Goal: Information Seeking & Learning: Learn about a topic

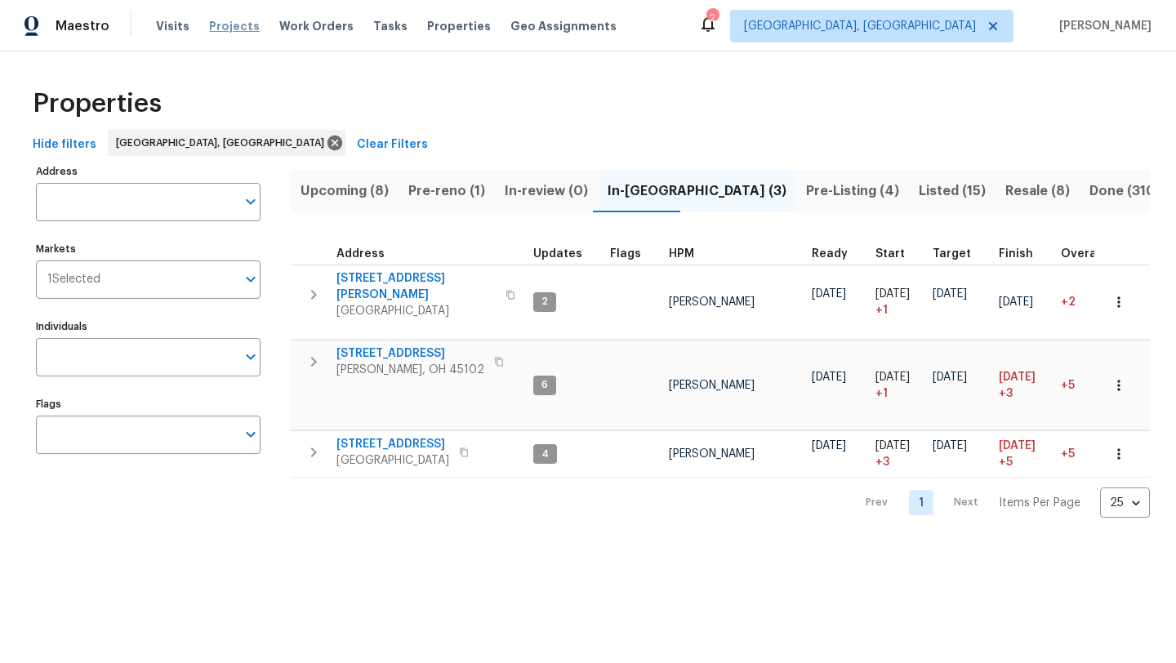
click at [243, 19] on span "Projects" at bounding box center [234, 26] width 51 height 16
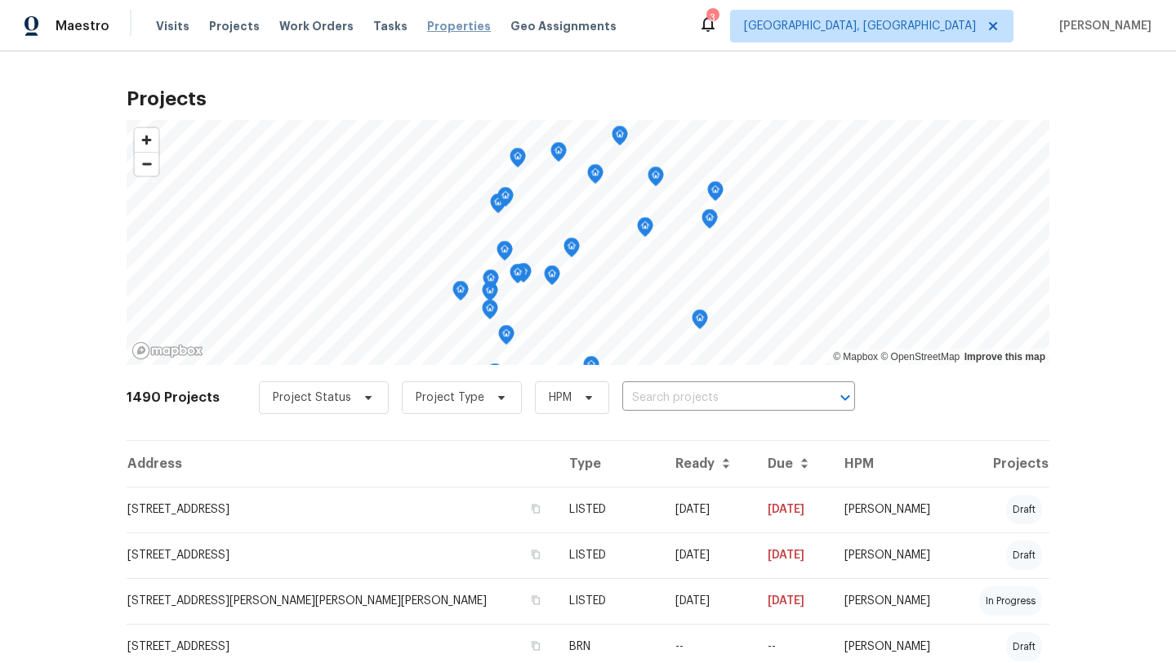
click at [443, 29] on span "Properties" at bounding box center [459, 26] width 64 height 16
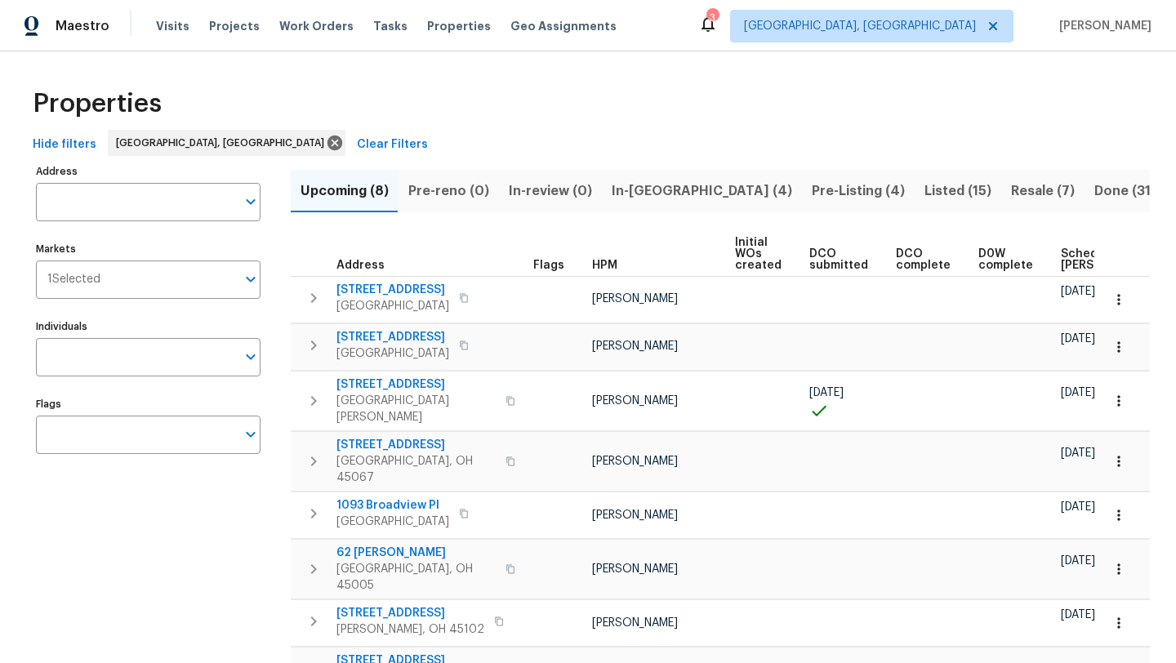
click at [924, 187] on span "Listed (15)" at bounding box center [957, 191] width 67 height 23
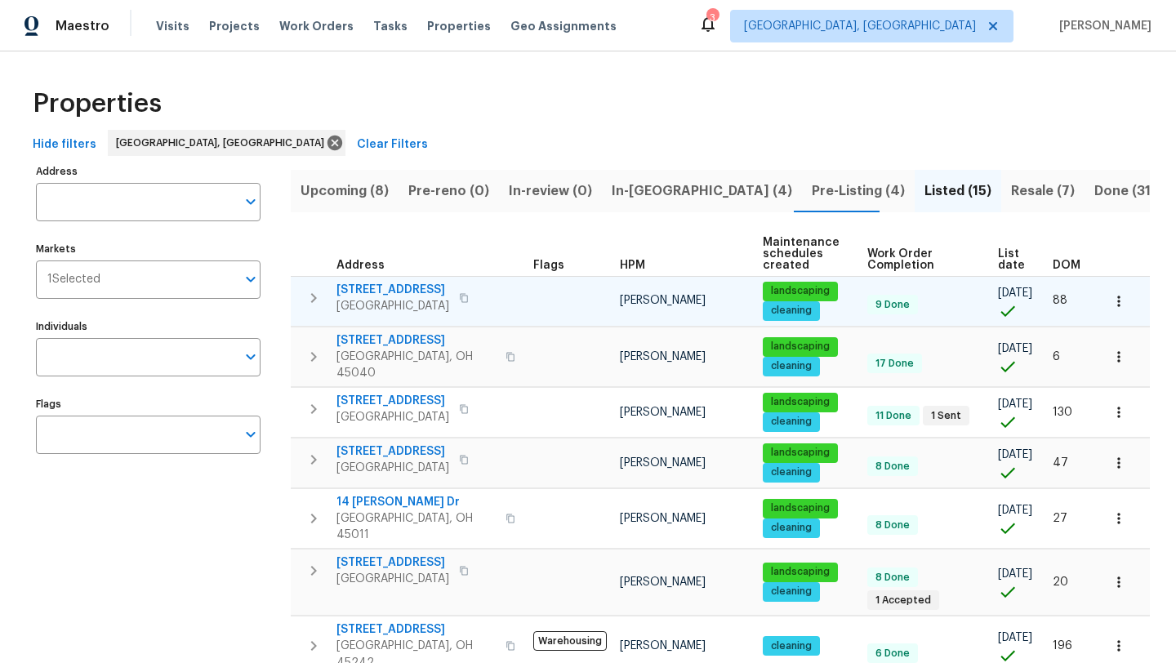
click at [394, 293] on span "4926 Le Blond Ave" at bounding box center [392, 290] width 113 height 16
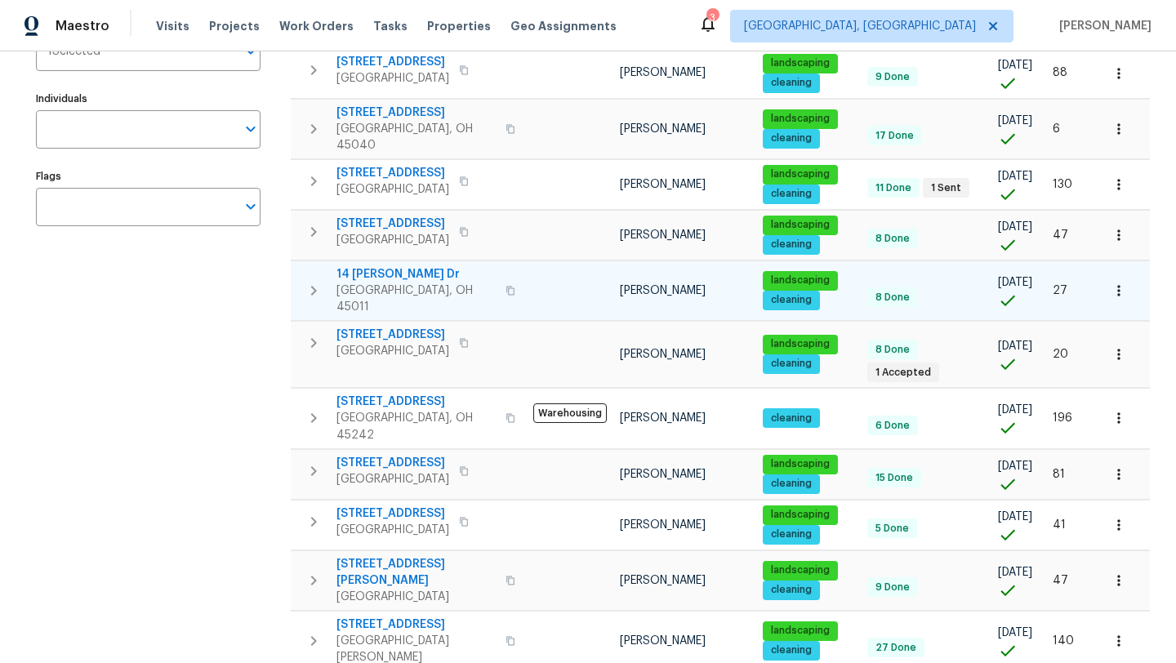
scroll to position [230, 0]
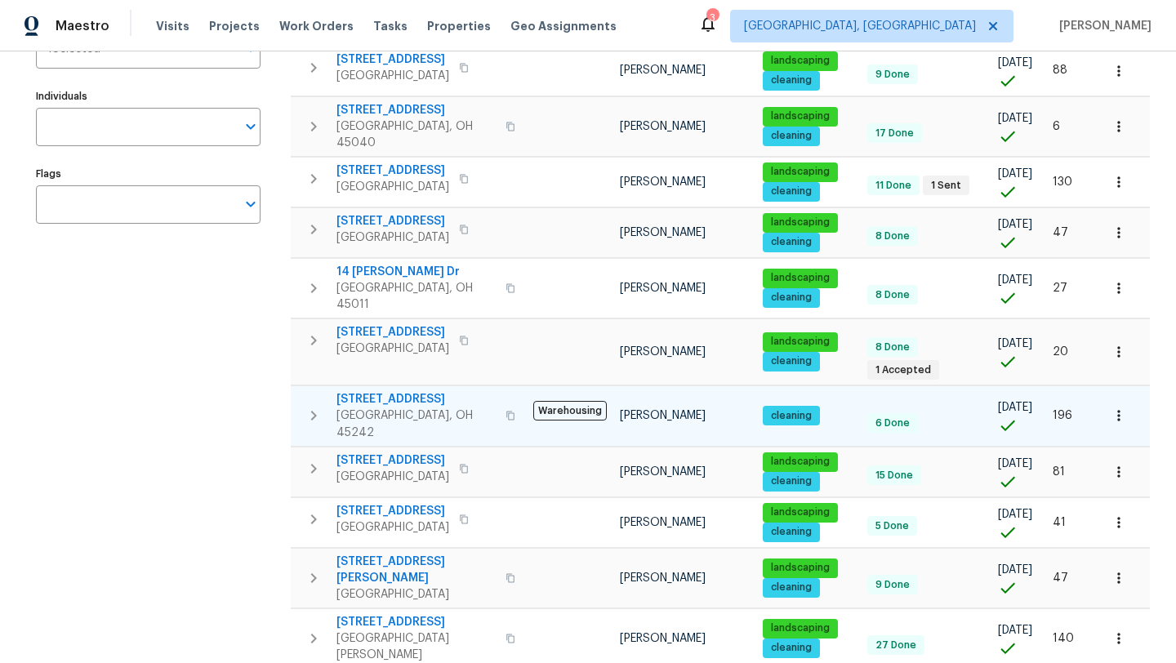
click at [392, 391] on span "10820 Lakehurst Ct" at bounding box center [415, 399] width 159 height 16
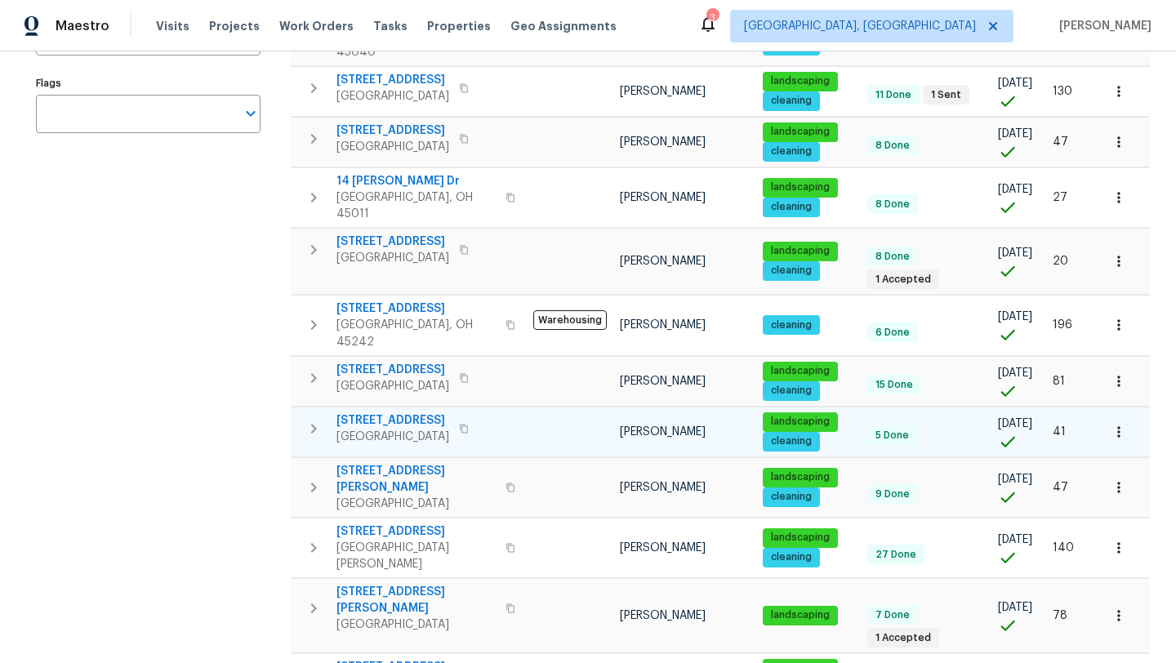
scroll to position [339, 0]
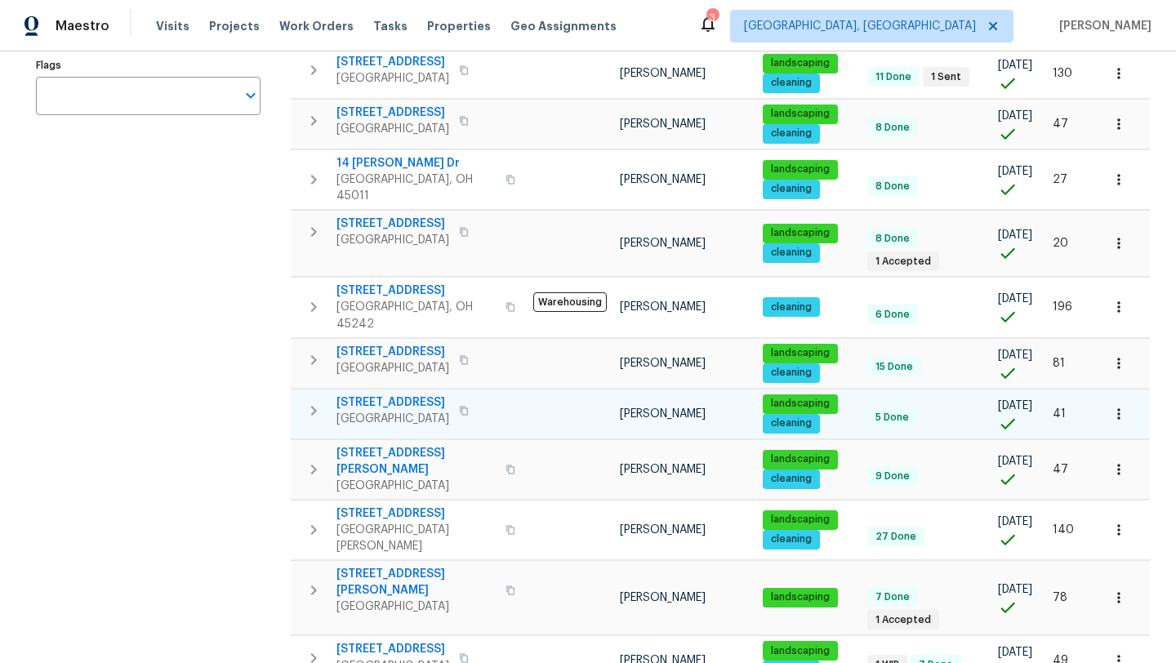
click at [377, 394] on span "1943 Chase Ave" at bounding box center [392, 402] width 113 height 16
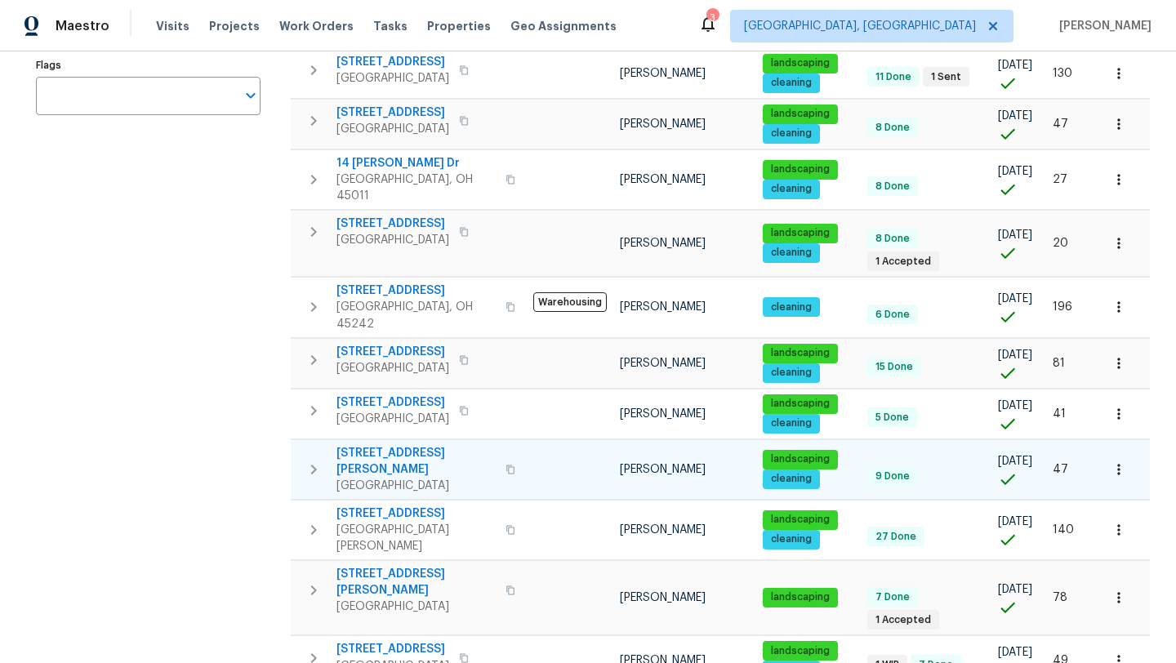
click at [384, 445] on span "[STREET_ADDRESS][PERSON_NAME]" at bounding box center [415, 461] width 159 height 33
click at [370, 566] on span "6 Clarke Ct" at bounding box center [415, 582] width 159 height 33
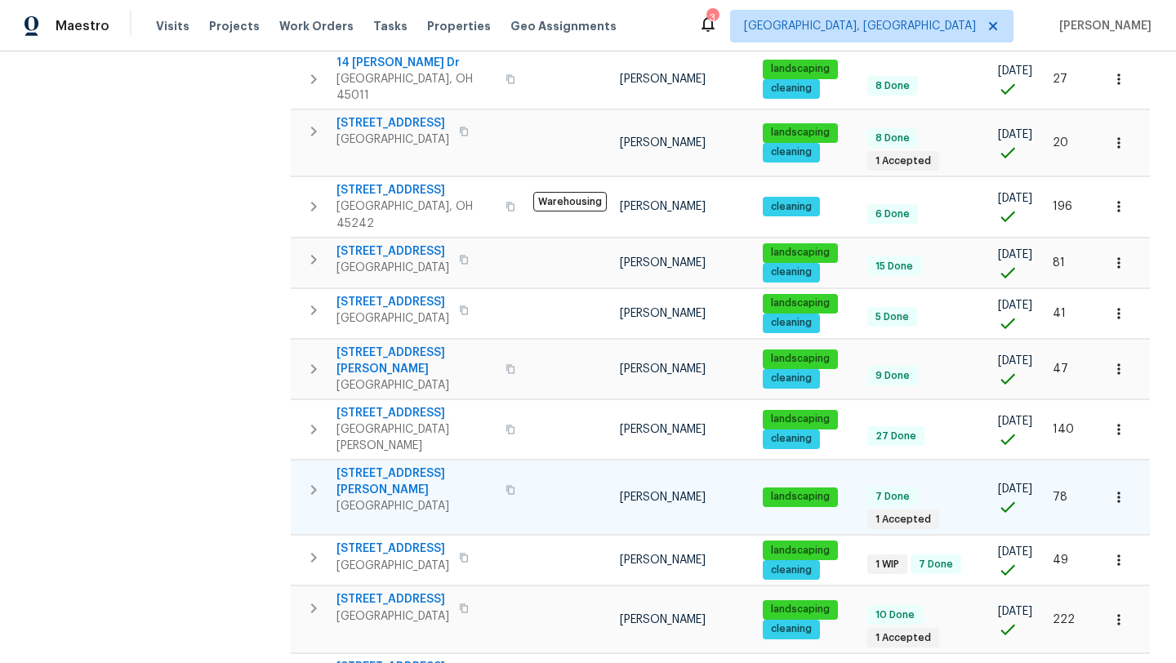
scroll to position [475, 0]
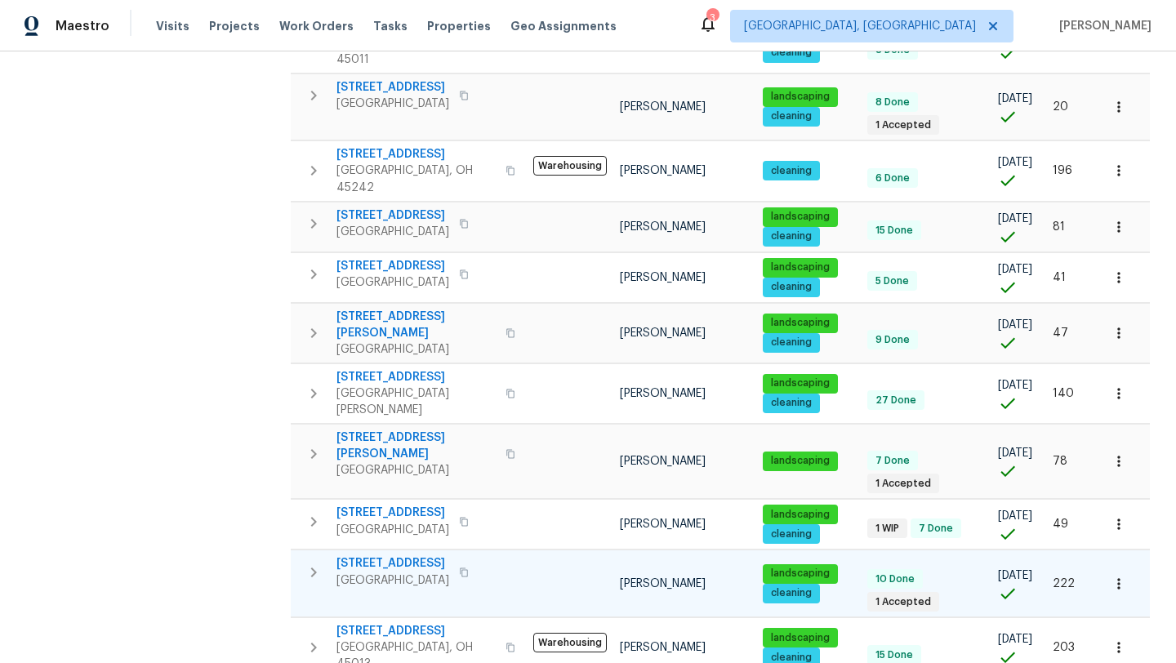
click at [380, 555] on span "8494 Wexford Ave" at bounding box center [392, 563] width 113 height 16
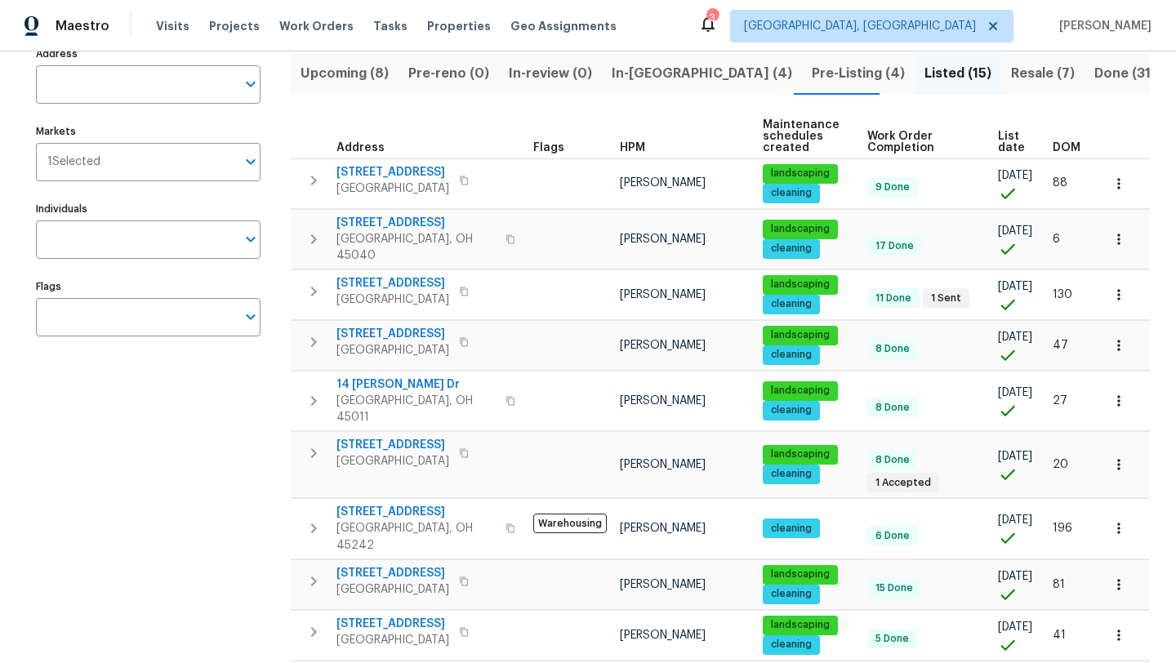
scroll to position [0, 0]
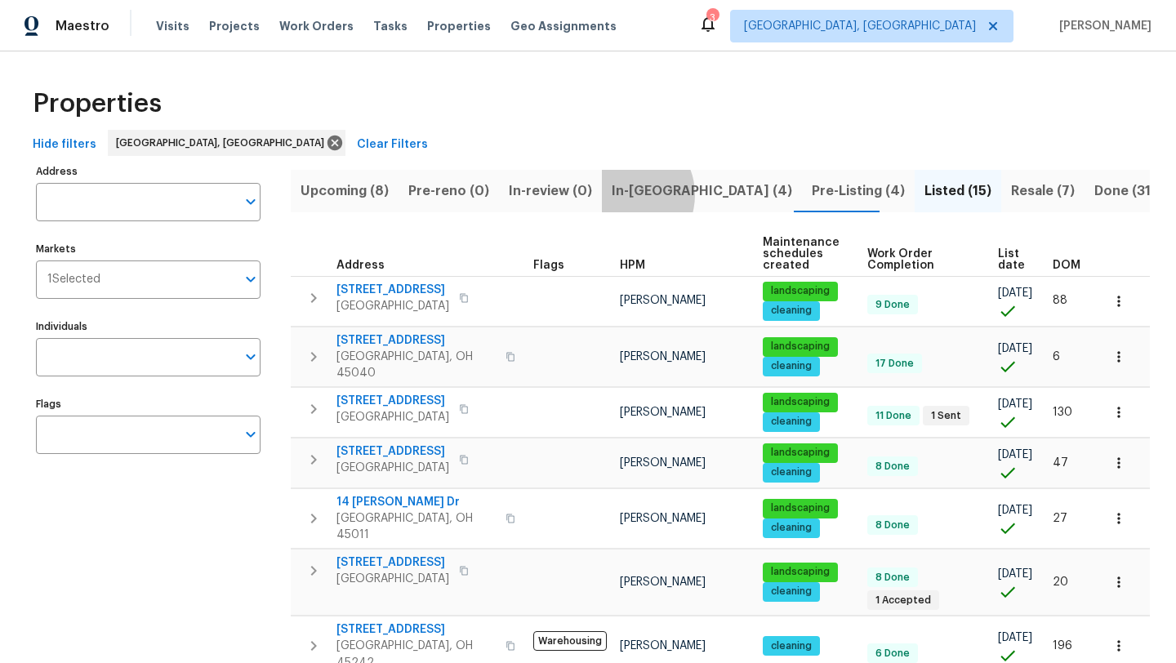
click at [621, 194] on span "In-reno (4)" at bounding box center [702, 191] width 180 height 23
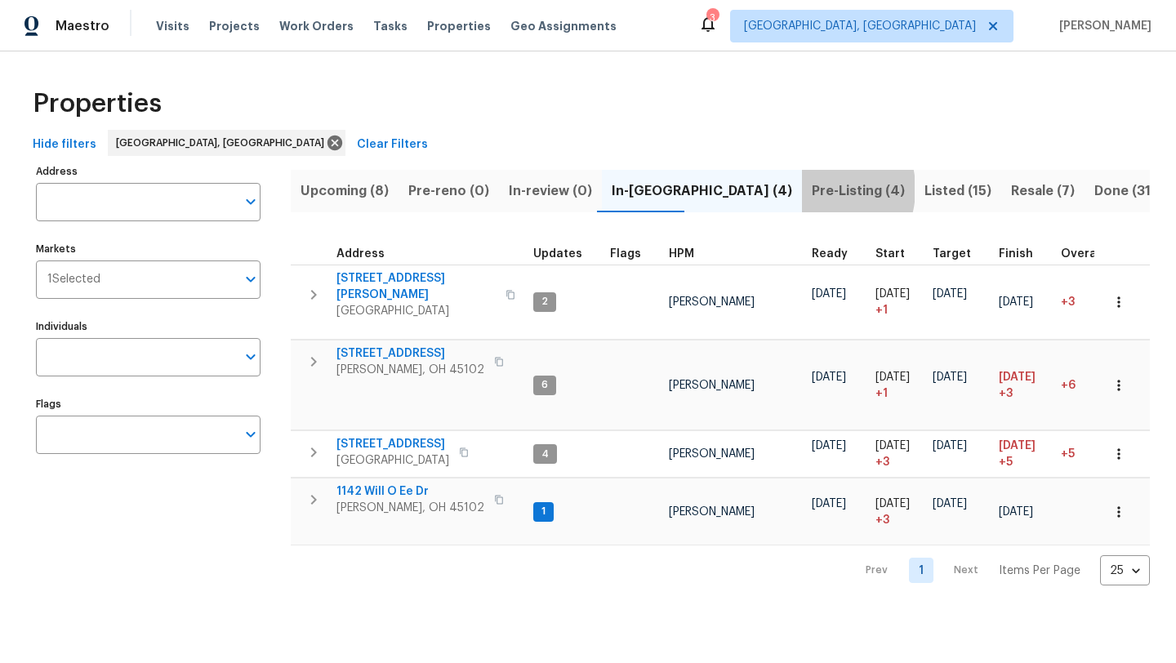
click at [812, 189] on span "Pre-Listing (4)" at bounding box center [858, 191] width 93 height 23
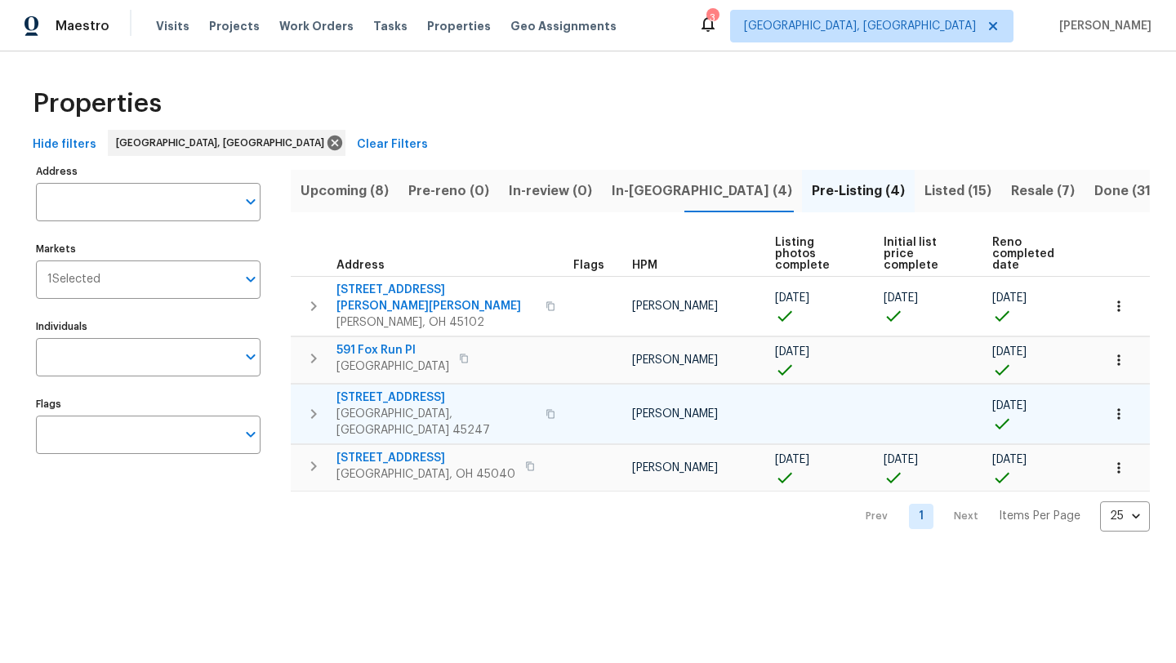
click at [398, 389] on span "5410 Desertgold Dr" at bounding box center [435, 397] width 199 height 16
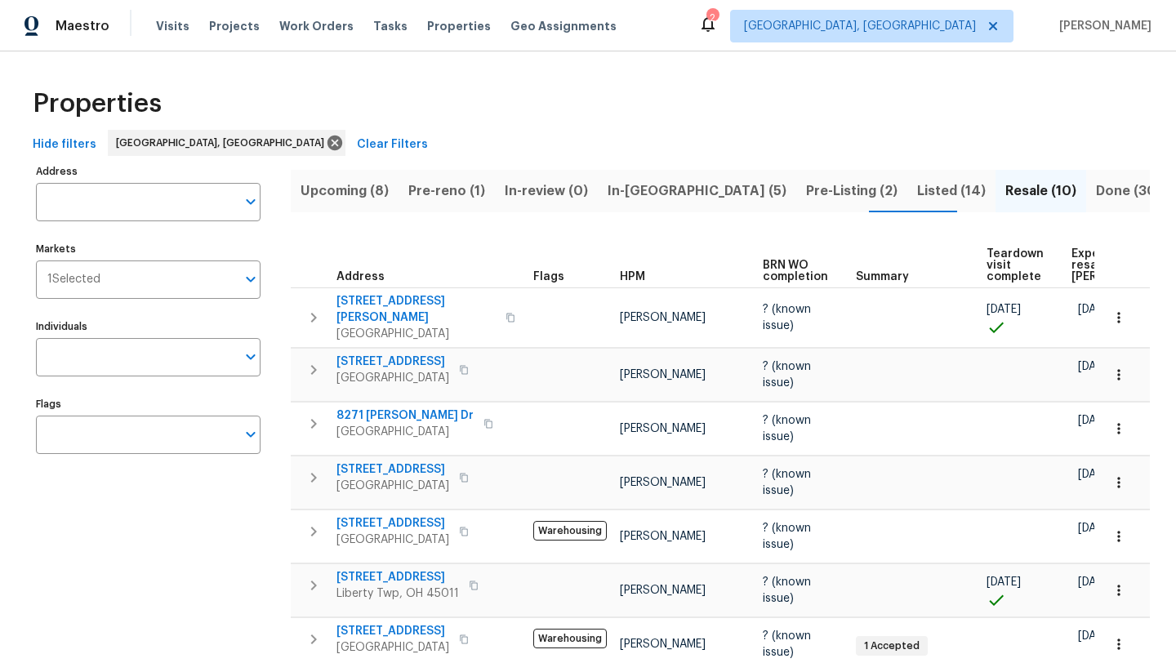
click at [637, 190] on span "In-[GEOGRAPHIC_DATA] (5)" at bounding box center [696, 191] width 179 height 23
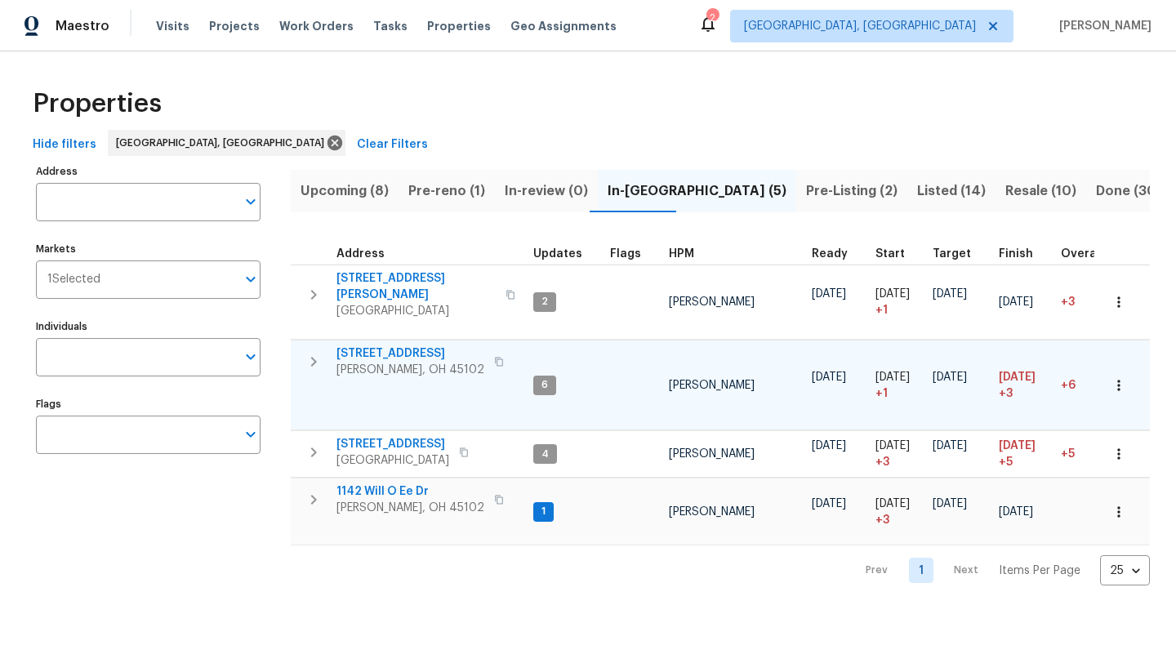
click at [379, 346] on span "3965 Applegate Ct" at bounding box center [410, 353] width 148 height 16
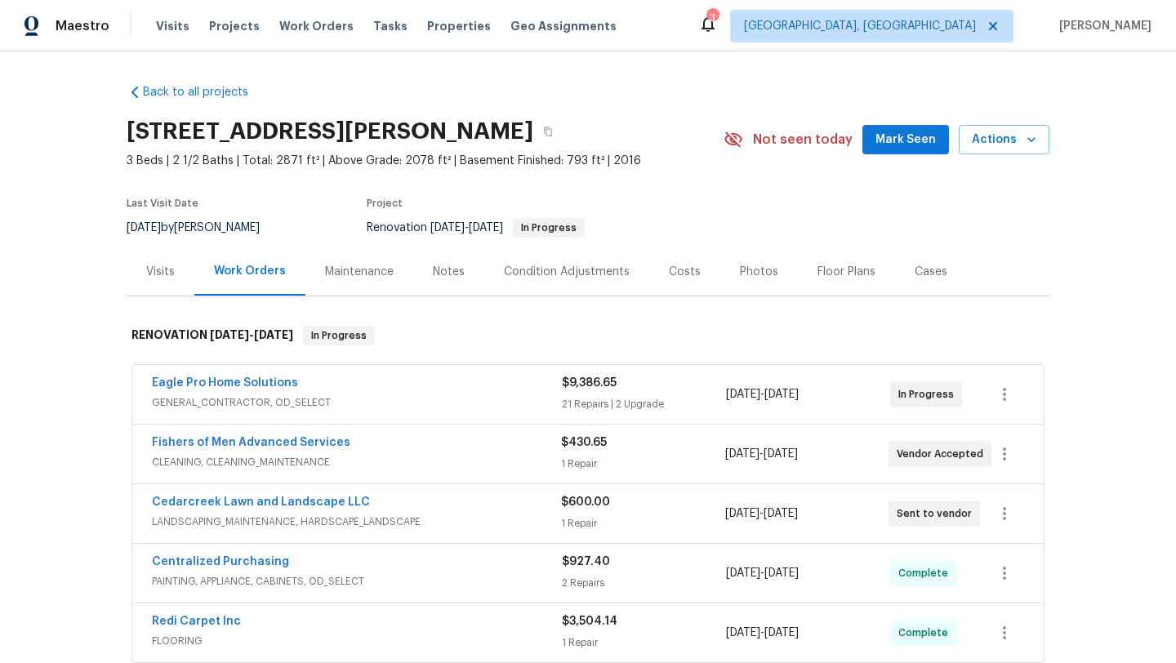
click at [444, 274] on div "Notes" at bounding box center [449, 272] width 32 height 16
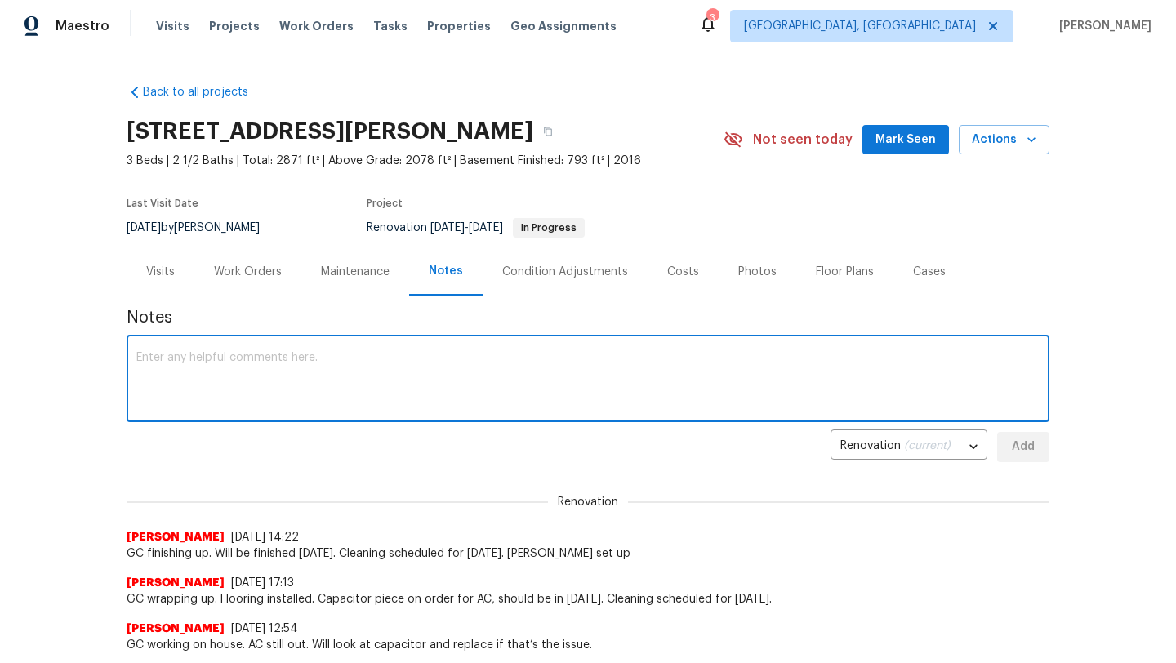
click at [348, 368] on textarea at bounding box center [587, 380] width 903 height 57
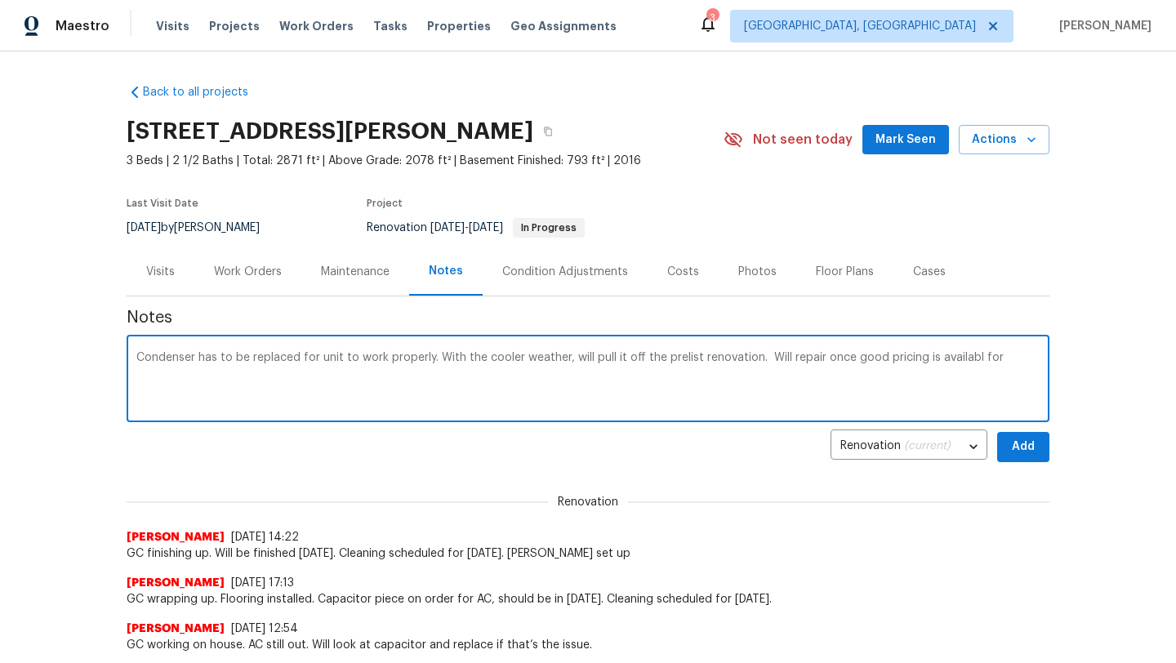
click at [972, 358] on textarea "Condenser has to be replaced for unit to work properly. With the cooler weather…" at bounding box center [587, 380] width 903 height 57
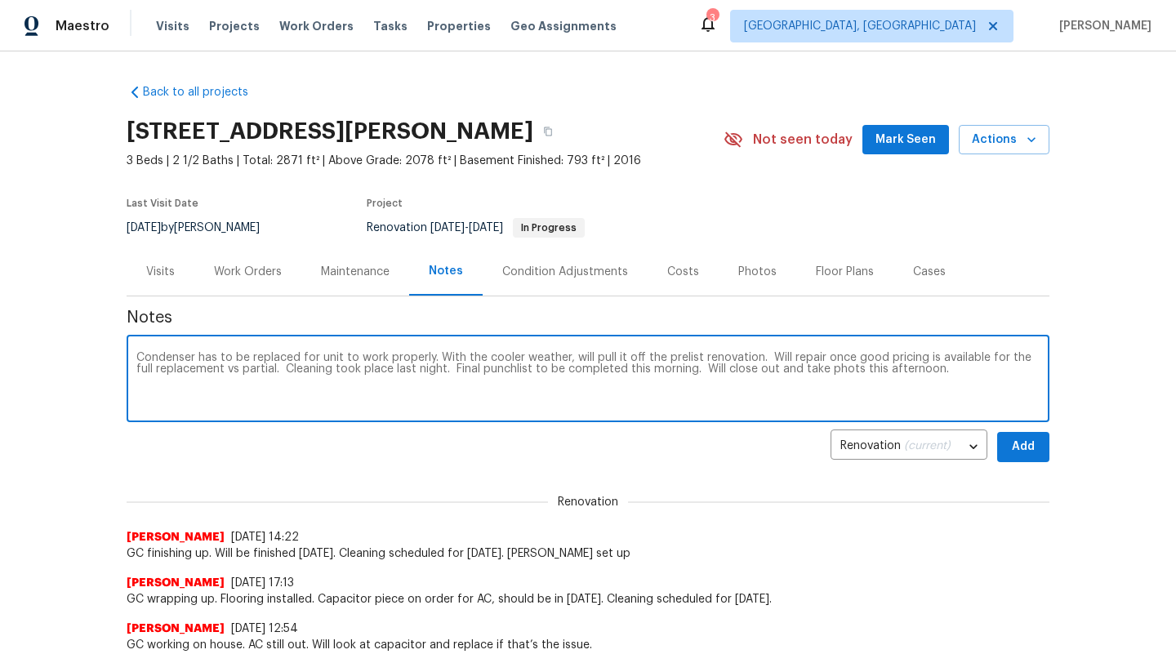
click at [831, 372] on textarea "Condenser has to be replaced for unit to work properly. With the cooler weather…" at bounding box center [587, 380] width 903 height 57
click at [824, 371] on textarea "Condenser has to be replaced for unit to work properly. With the cooler weather…" at bounding box center [587, 380] width 903 height 57
type textarea "Condenser has to be replaced for unit to work properly. With the cooler weather…"
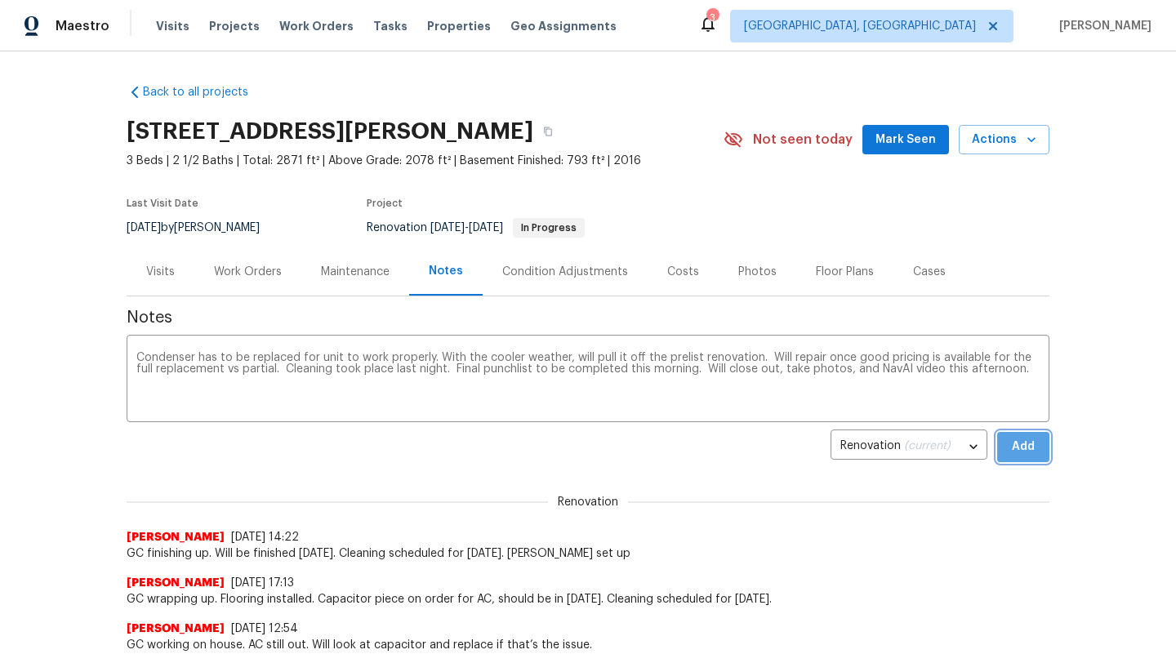
click at [1026, 446] on span "Add" at bounding box center [1023, 447] width 26 height 20
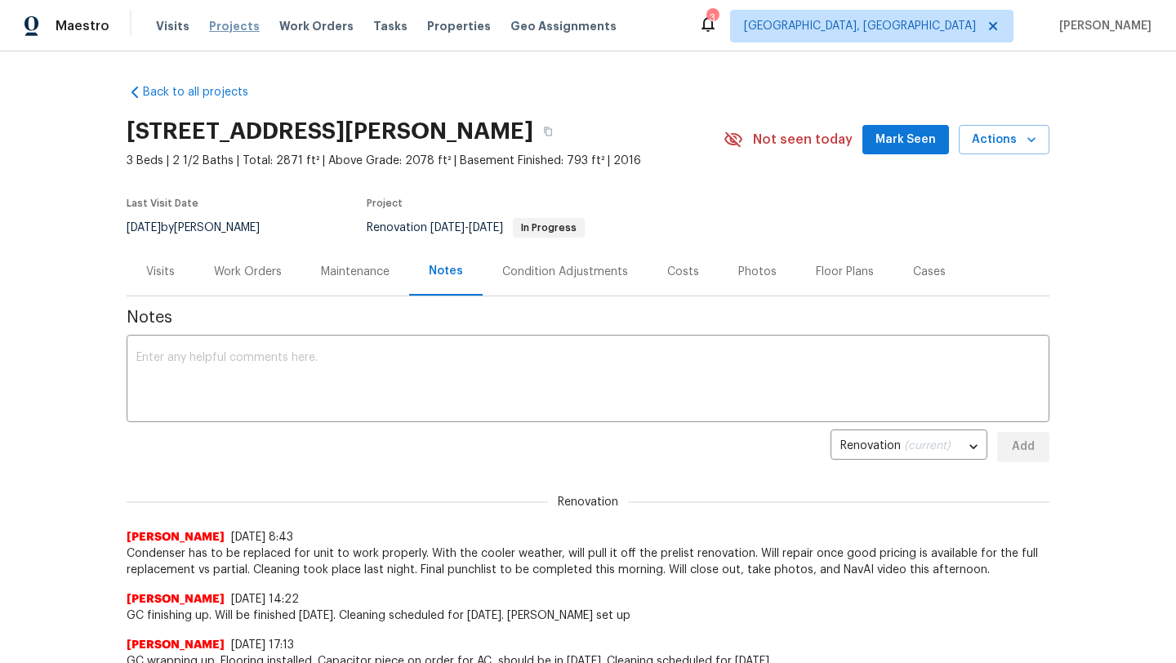
click at [232, 33] on span "Projects" at bounding box center [234, 26] width 51 height 16
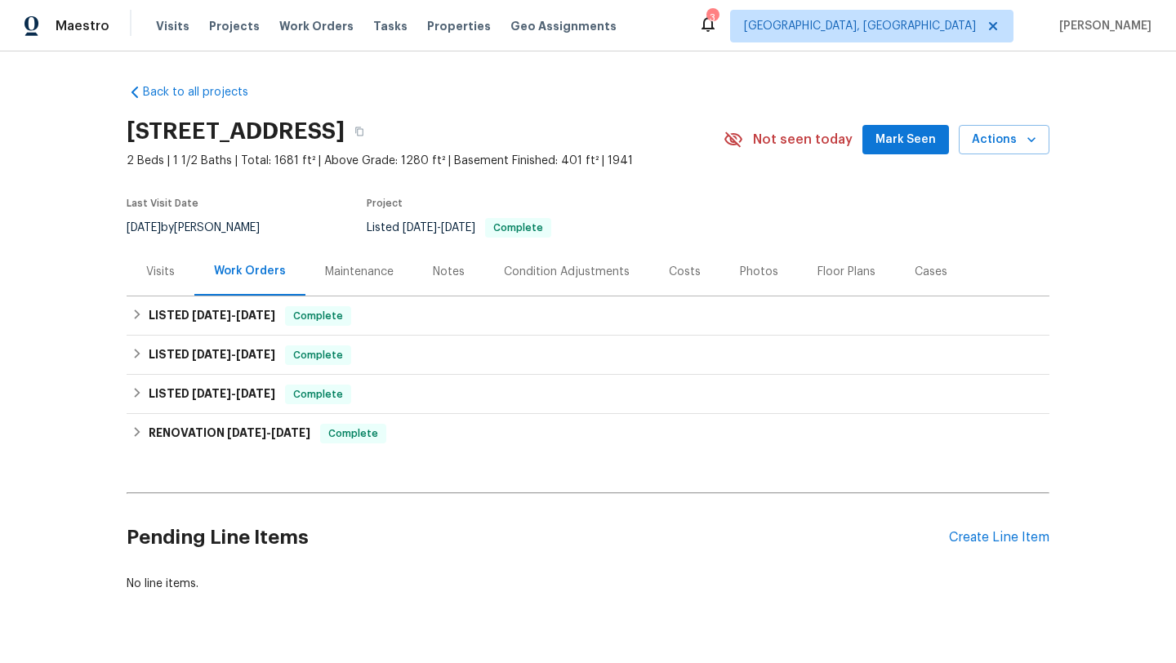
click at [154, 275] on div "Visits" at bounding box center [160, 272] width 29 height 16
click at [170, 266] on div "Visits" at bounding box center [160, 272] width 29 height 16
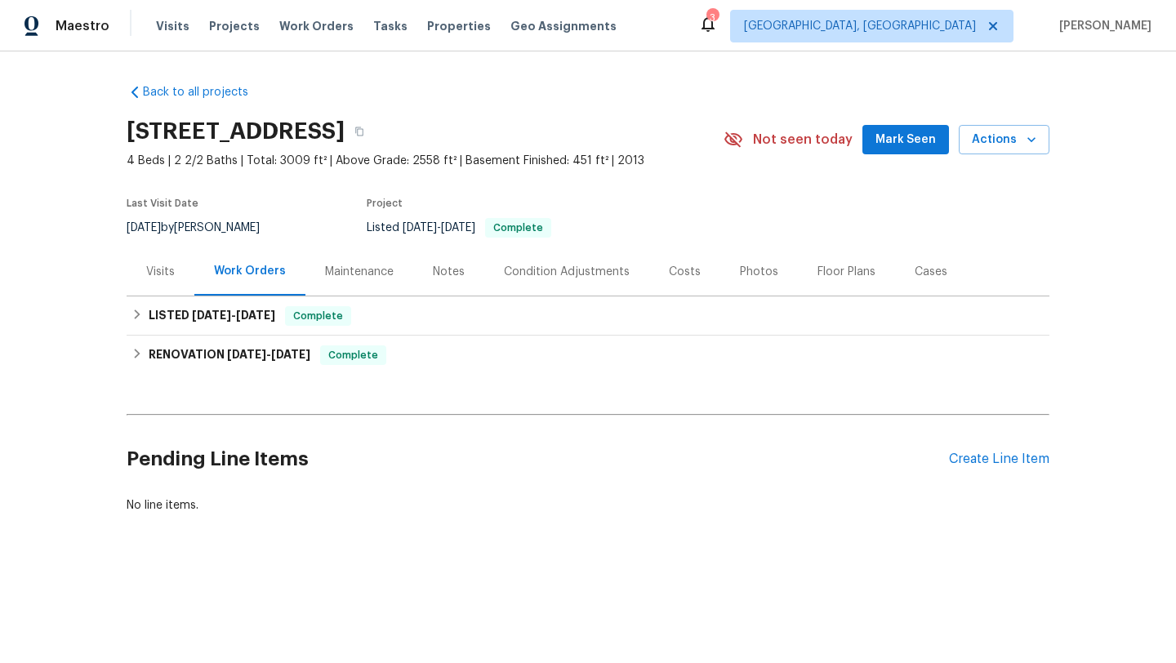
click at [167, 272] on div "Visits" at bounding box center [160, 272] width 29 height 16
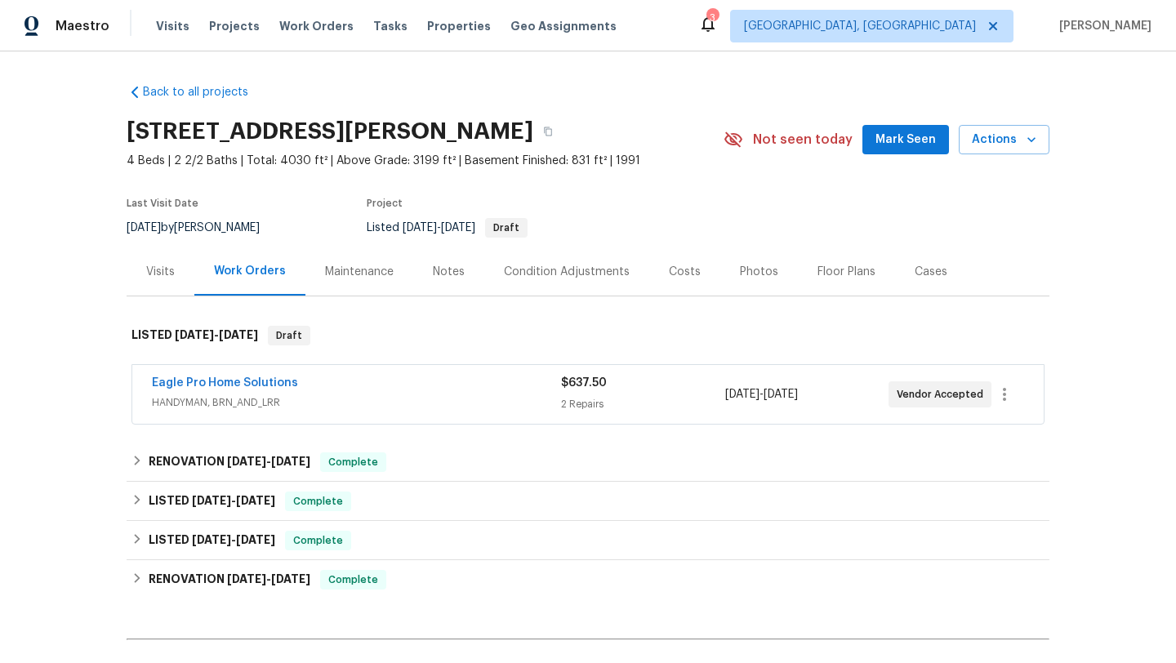
click at [145, 268] on div "Visits" at bounding box center [161, 271] width 68 height 48
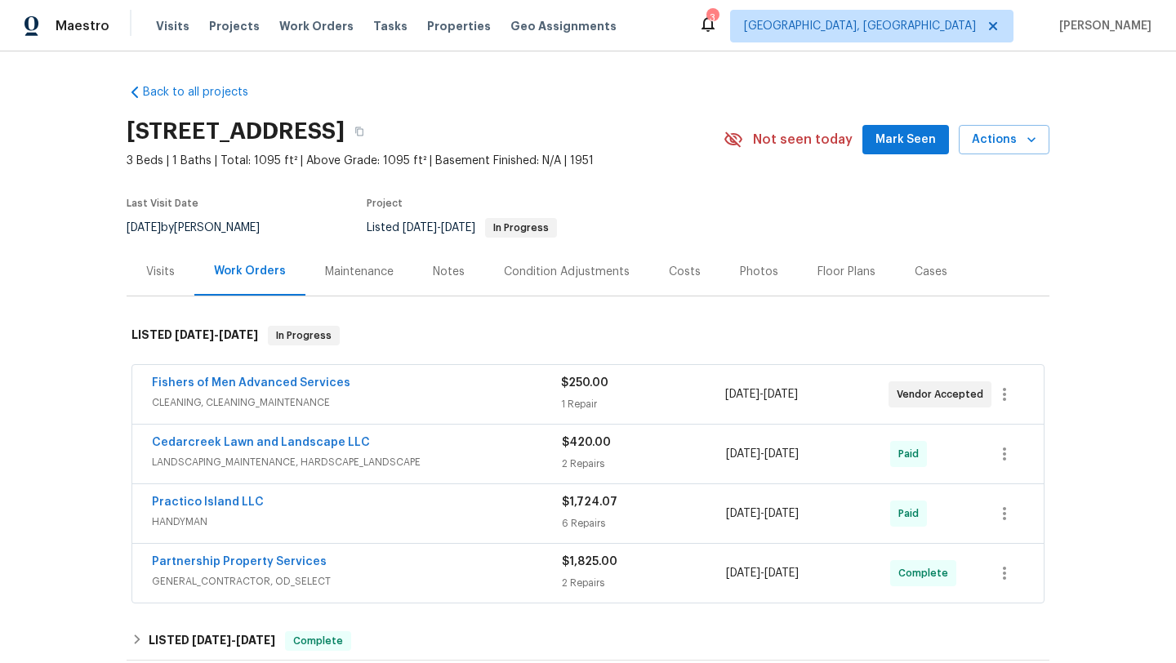
click at [158, 268] on div "Visits" at bounding box center [160, 272] width 29 height 16
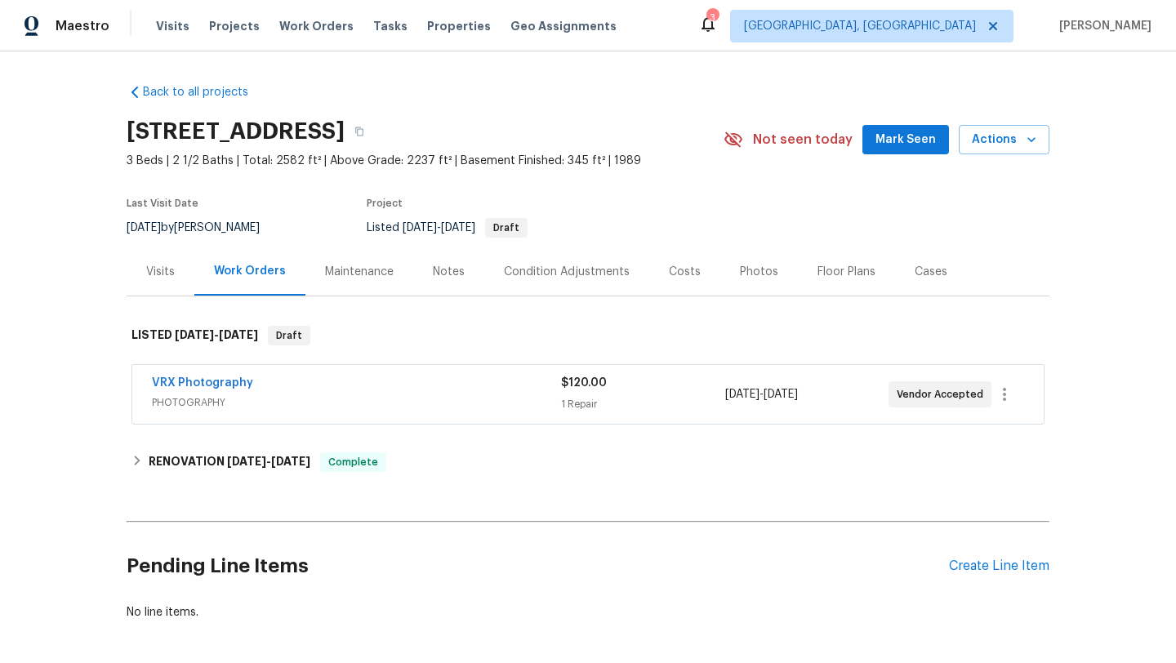
scroll to position [34, 0]
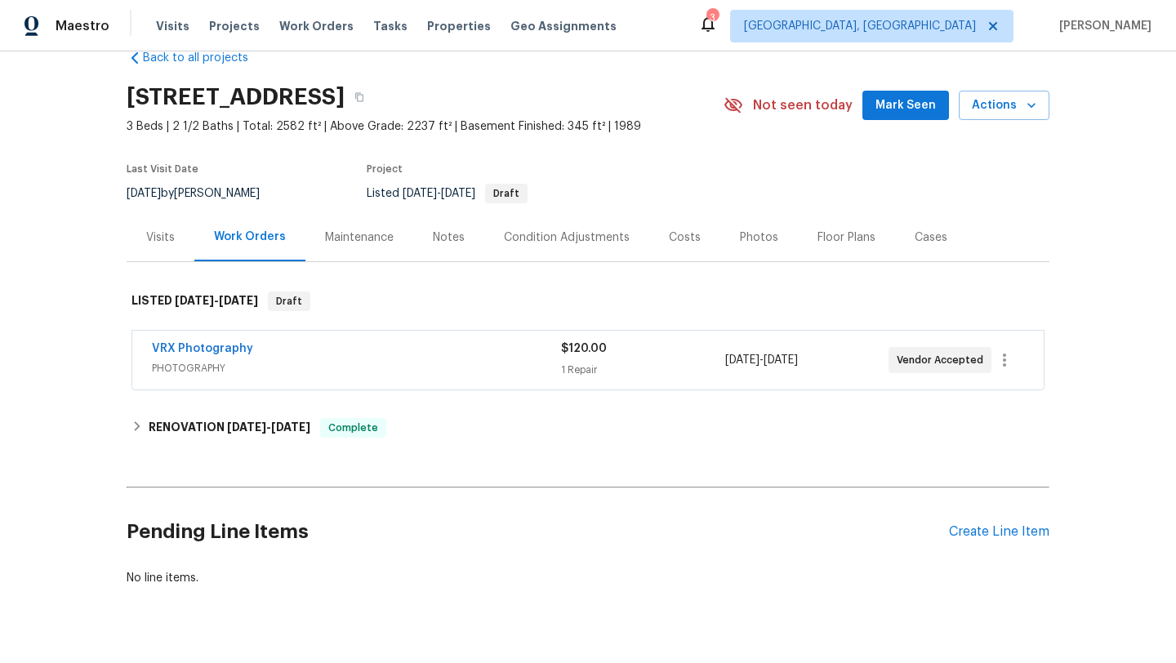
click at [751, 238] on div "Photos" at bounding box center [759, 237] width 38 height 16
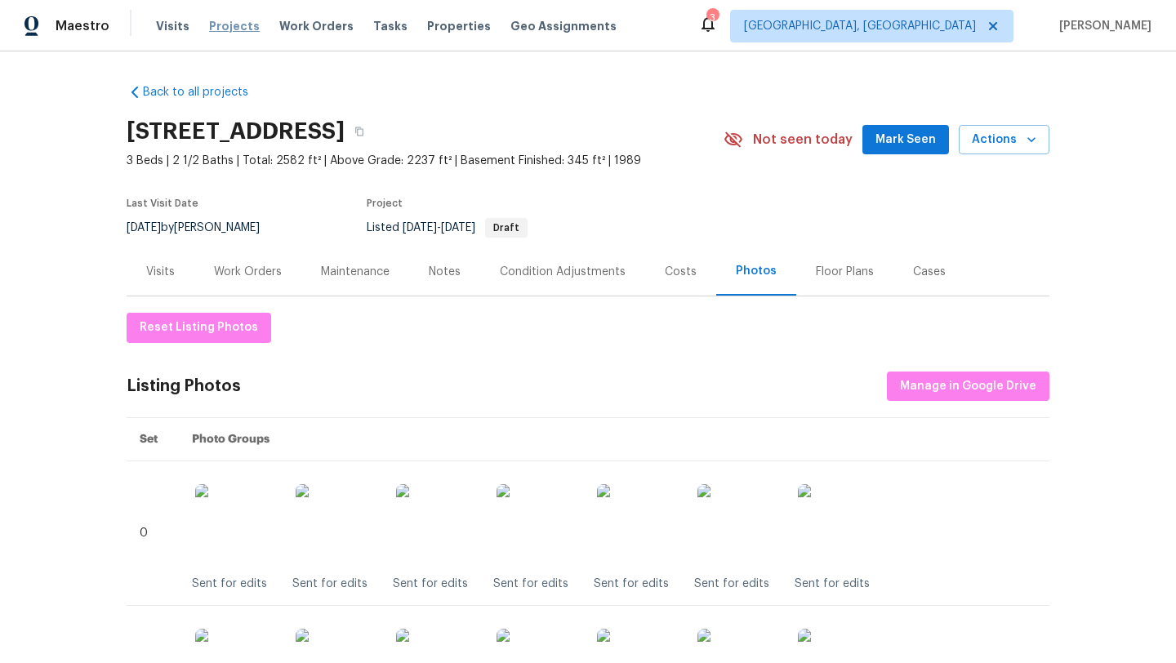
click at [220, 29] on span "Projects" at bounding box center [234, 26] width 51 height 16
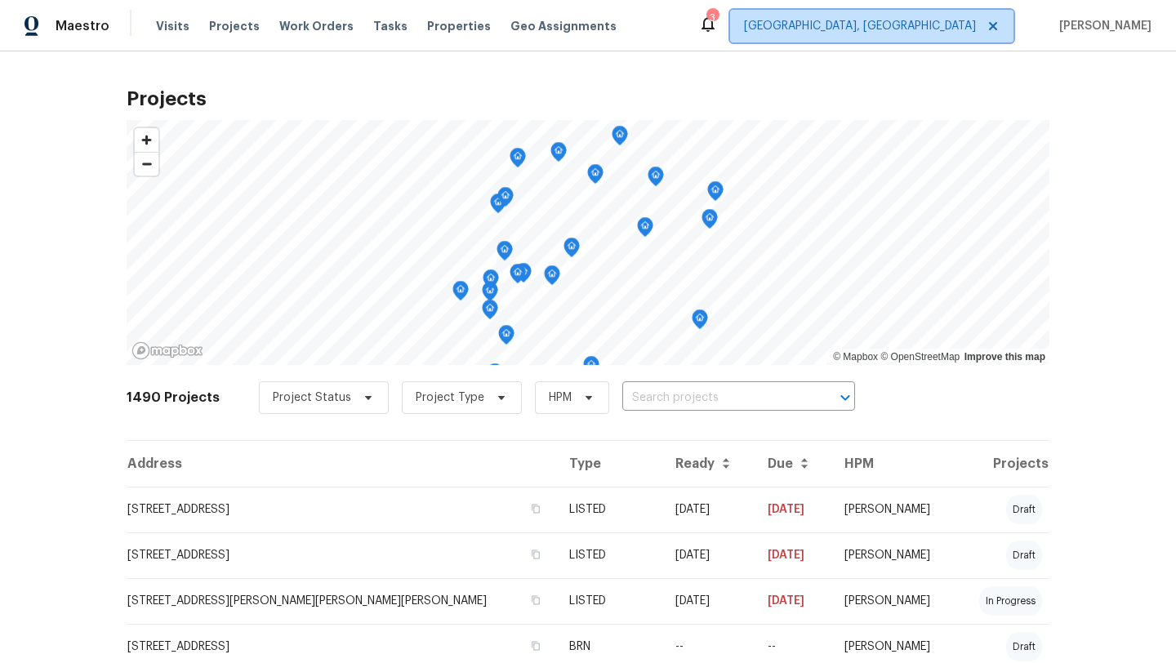
click at [945, 23] on span "[GEOGRAPHIC_DATA], [GEOGRAPHIC_DATA]" at bounding box center [860, 26] width 232 height 16
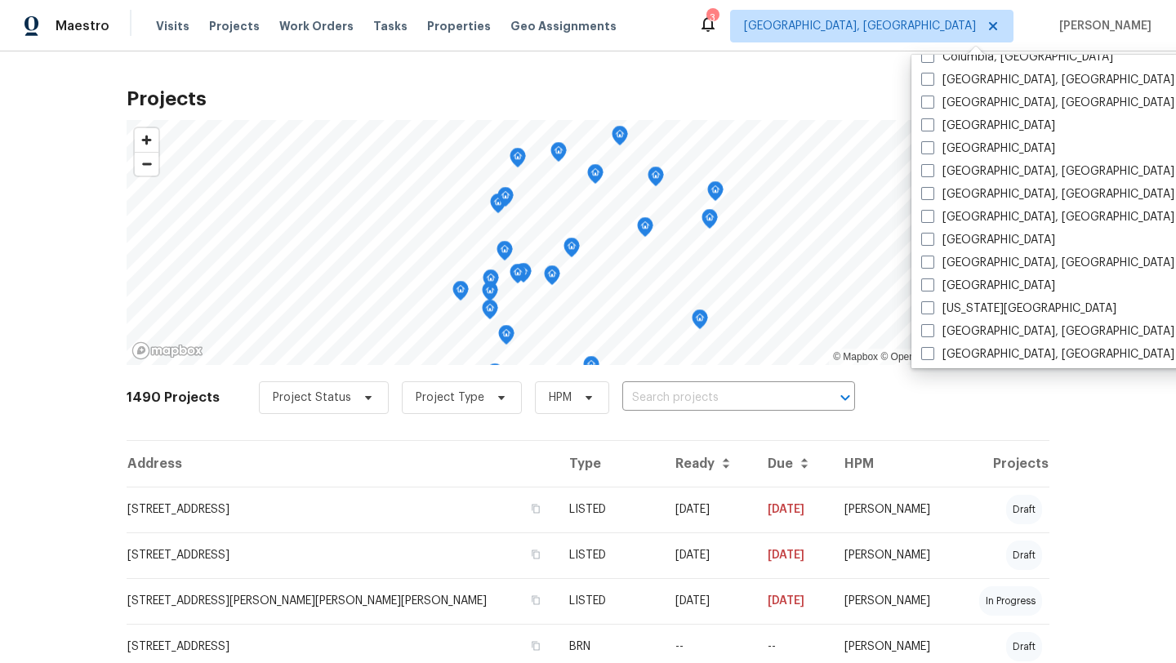
scroll to position [384, 0]
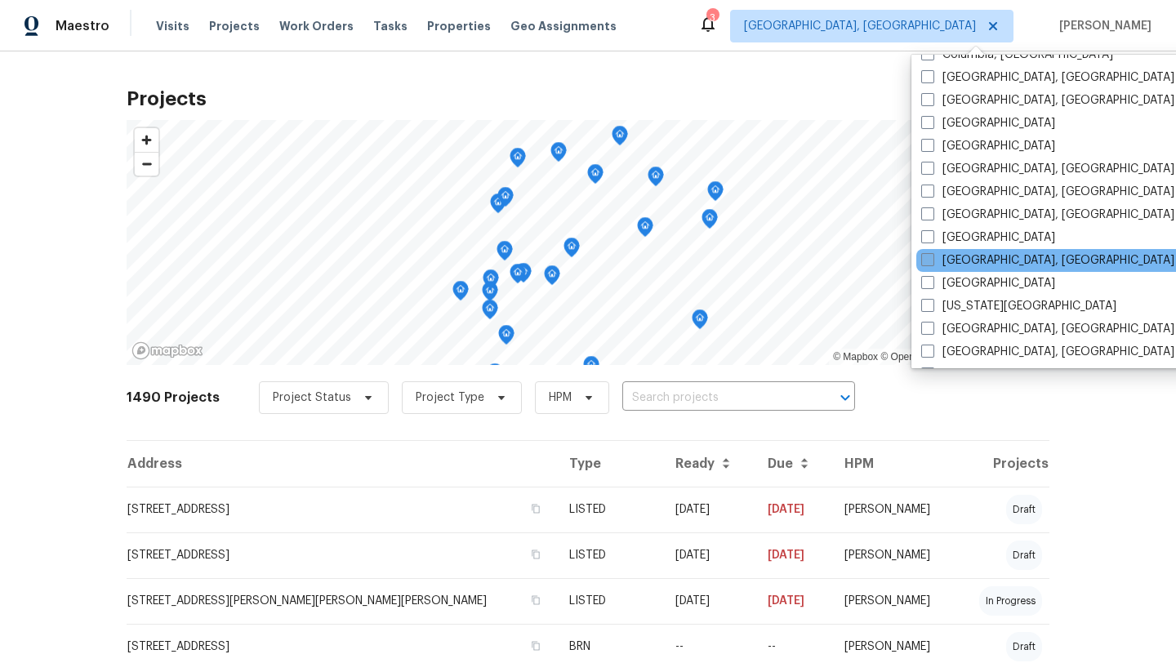
click at [975, 263] on label "Indianapolis, IN" at bounding box center [1047, 260] width 253 height 16
click at [932, 263] on input "Indianapolis, IN" at bounding box center [926, 257] width 11 height 11
checkbox input "true"
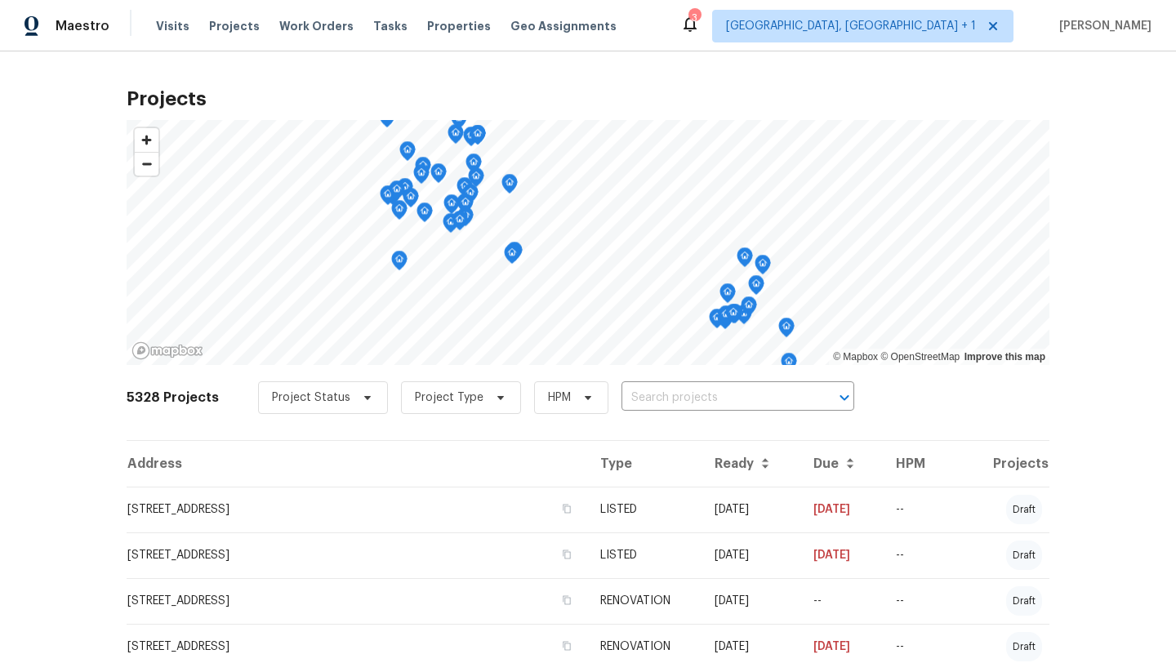
click at [45, 489] on div "Projects © Mapbox © OpenStreetMap Improve this map 5328 Projects Project Status…" at bounding box center [588, 357] width 1176 height 612
click at [443, 29] on span "Properties" at bounding box center [459, 26] width 64 height 16
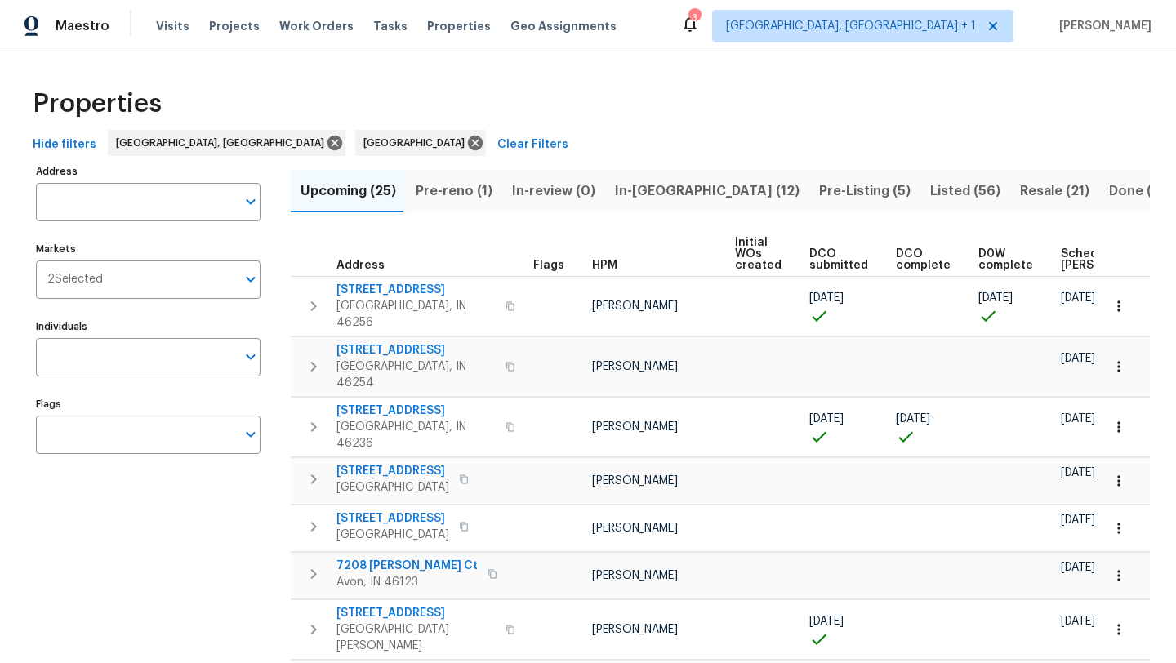
click at [930, 194] on span "Listed (56)" at bounding box center [965, 191] width 70 height 23
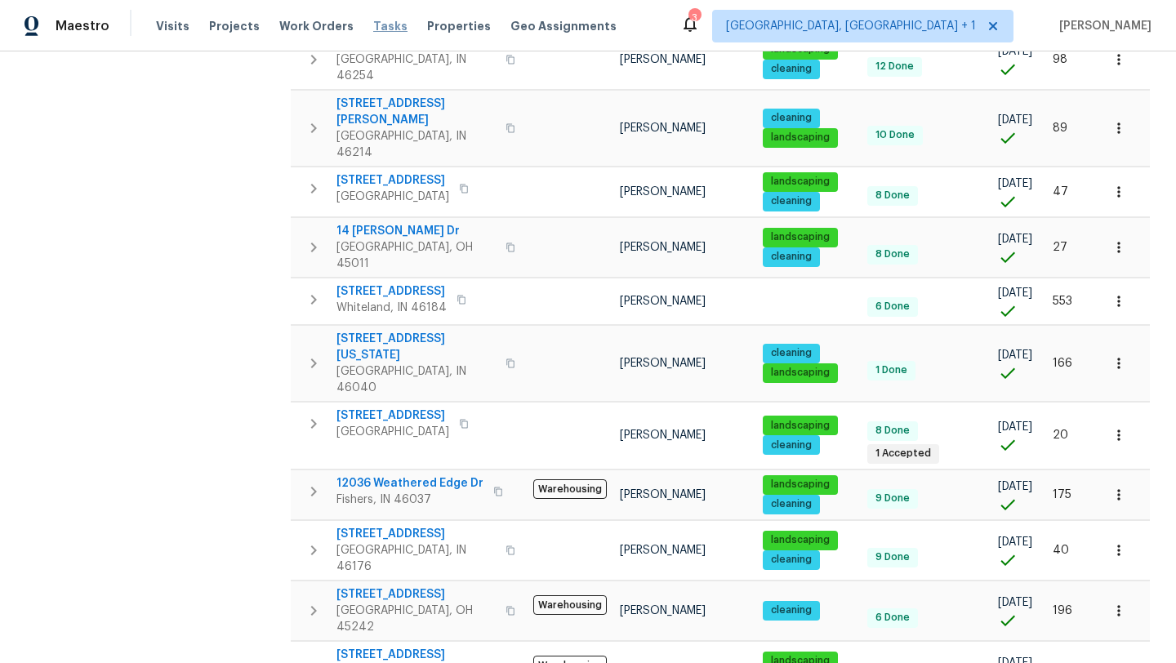
scroll to position [968, 0]
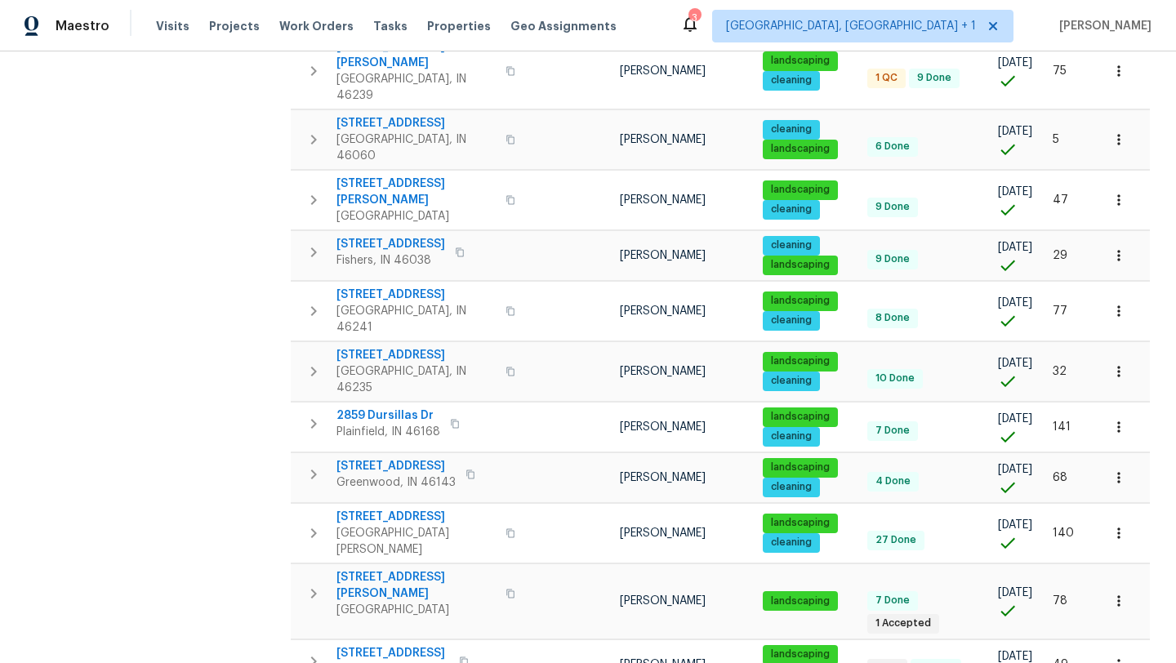
scroll to position [975, 0]
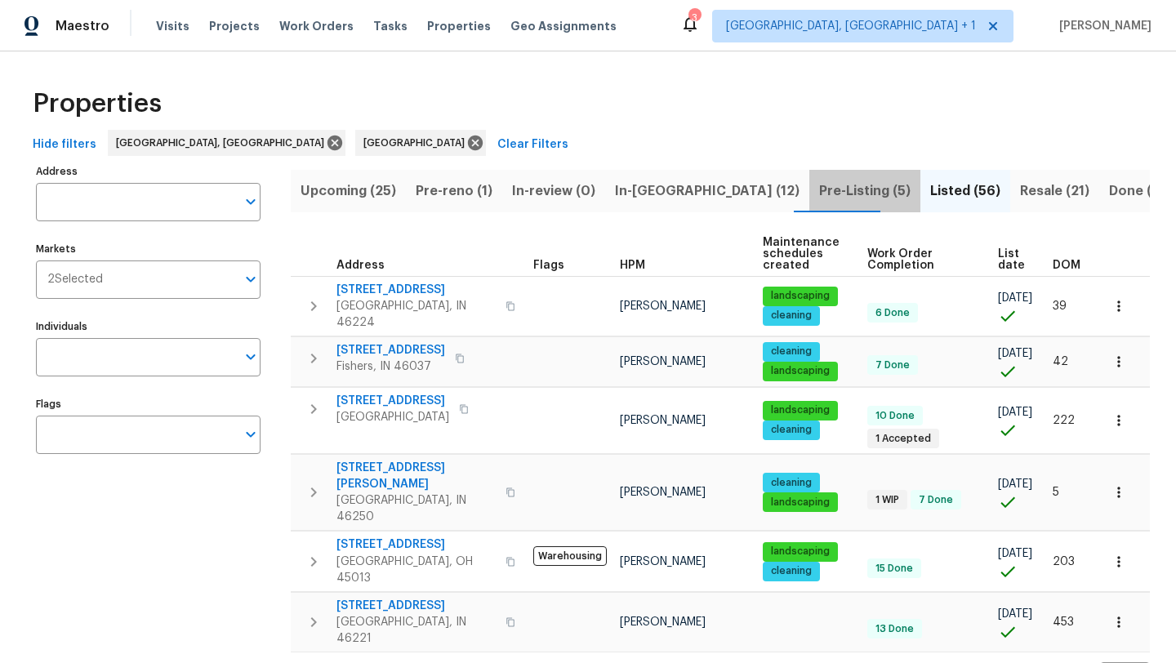
click at [819, 187] on span "Pre-Listing (5)" at bounding box center [864, 191] width 91 height 23
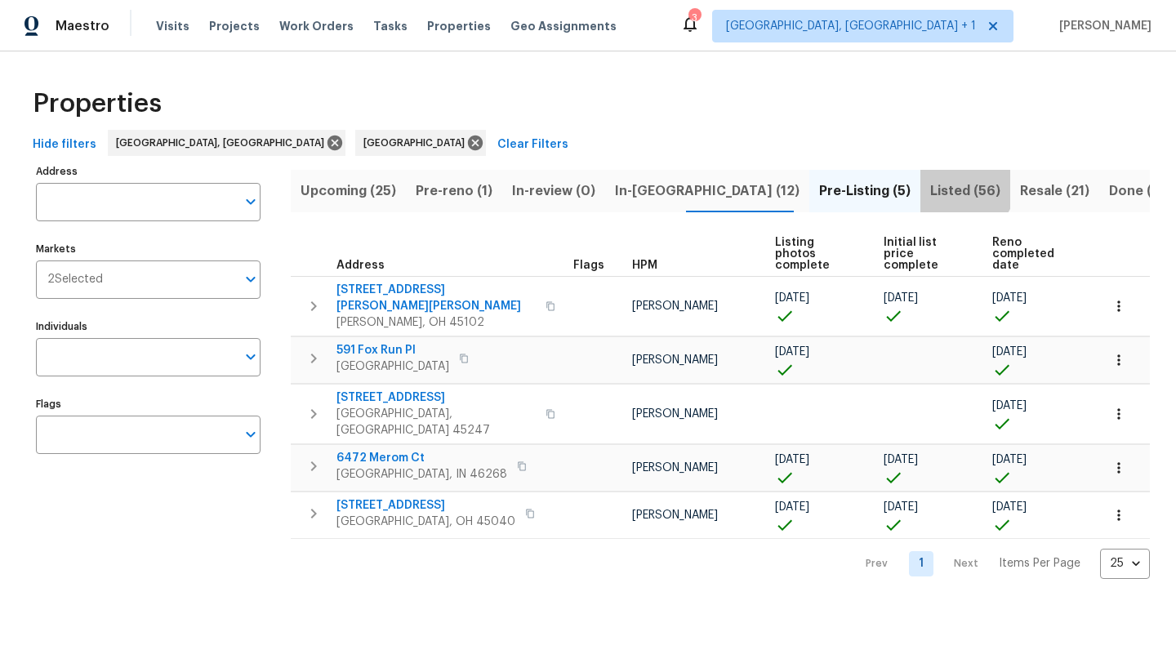
click at [930, 185] on span "Listed (56)" at bounding box center [965, 191] width 70 height 23
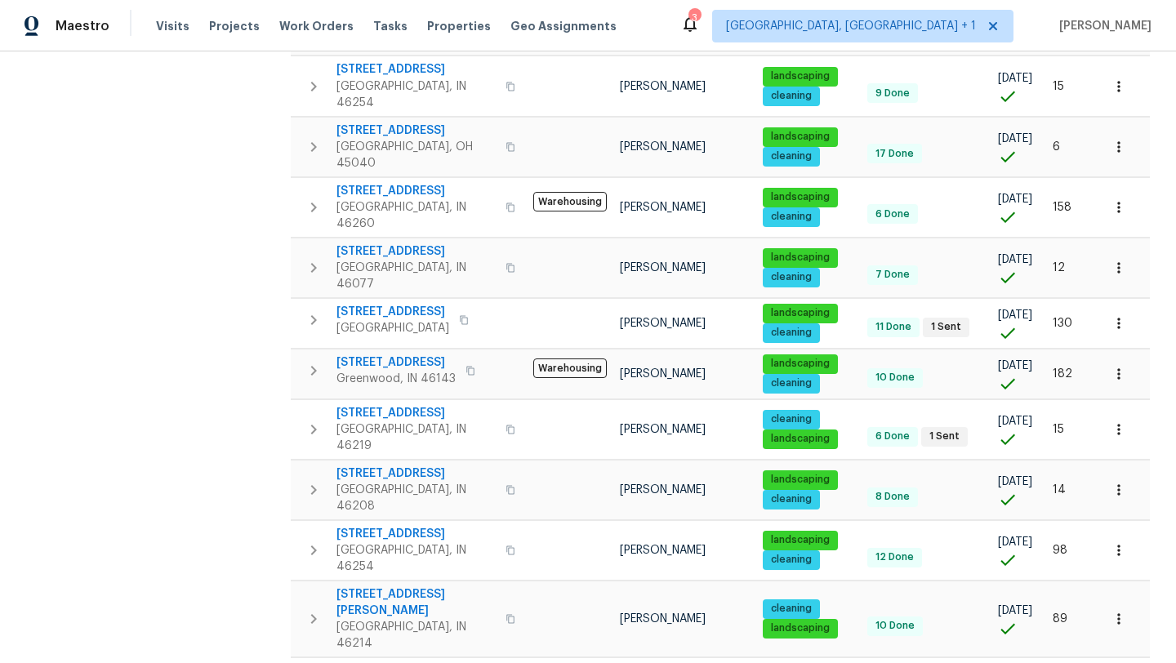
scroll to position [476, 0]
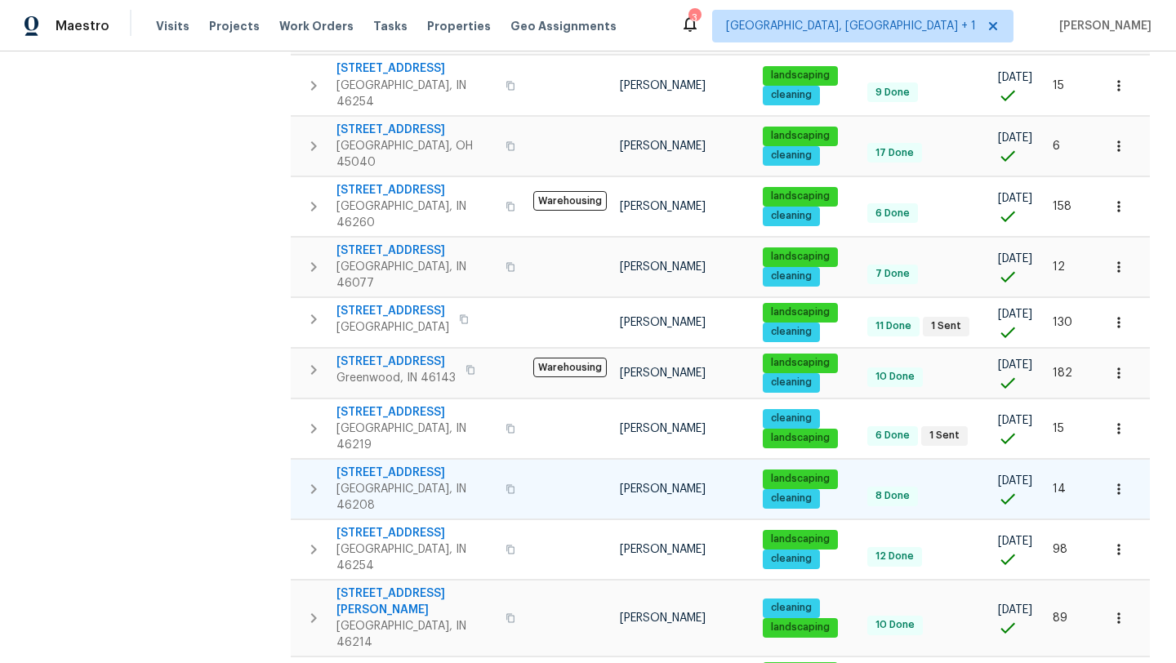
click at [383, 465] on span "5176 Clarendon Rd" at bounding box center [415, 473] width 159 height 16
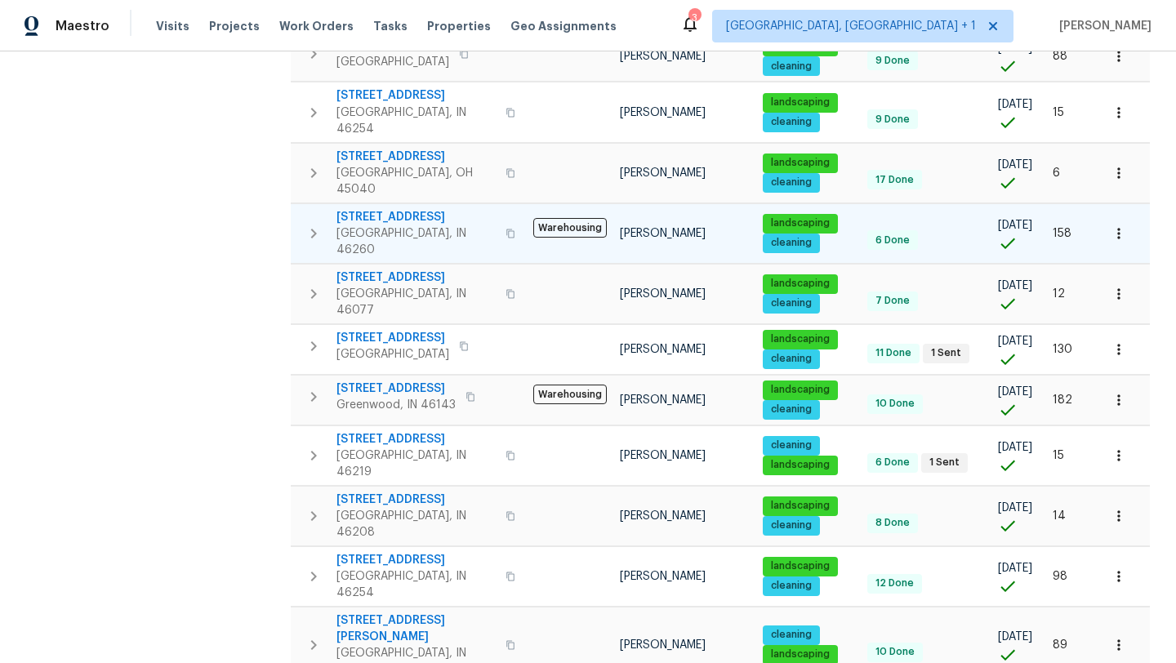
scroll to position [444, 0]
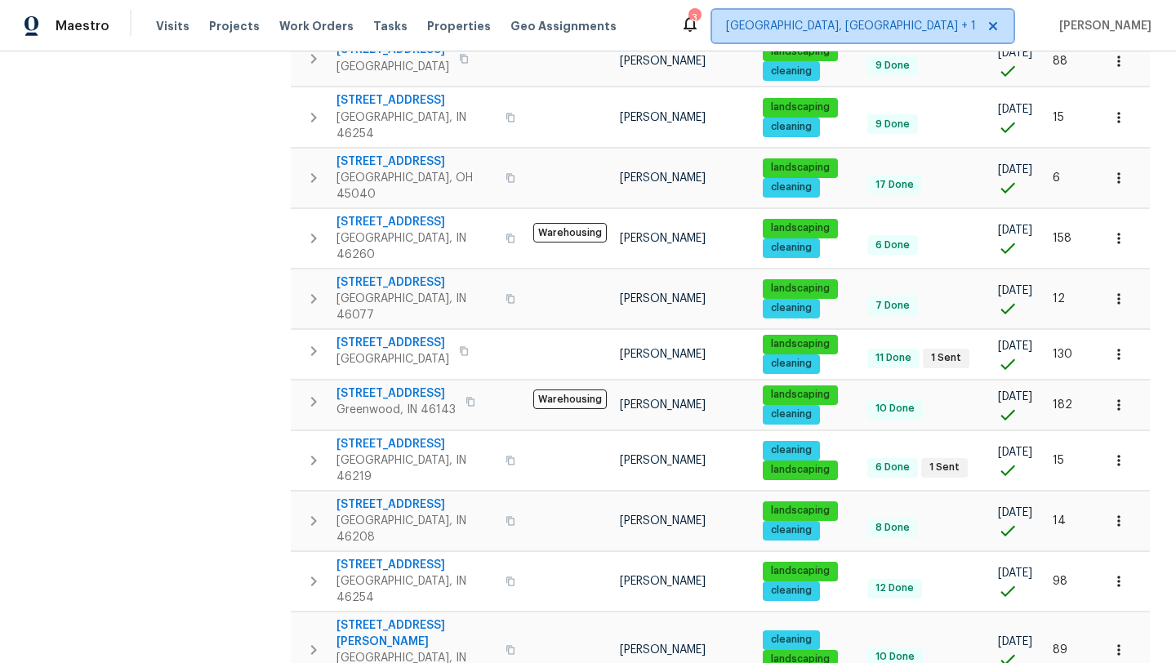
click at [954, 21] on span "Cincinnati, OH + 1" at bounding box center [851, 26] width 250 height 16
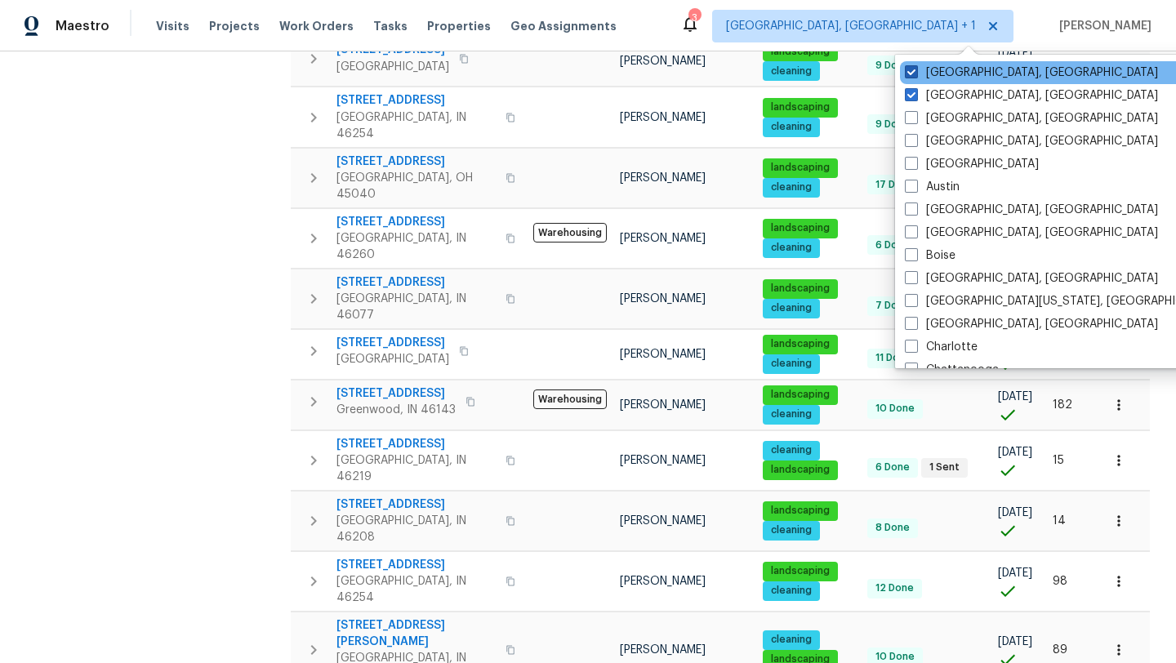
click at [907, 74] on span at bounding box center [911, 71] width 13 height 13
click at [907, 74] on input "Indianapolis, IN" at bounding box center [910, 70] width 11 height 11
checkbox input "false"
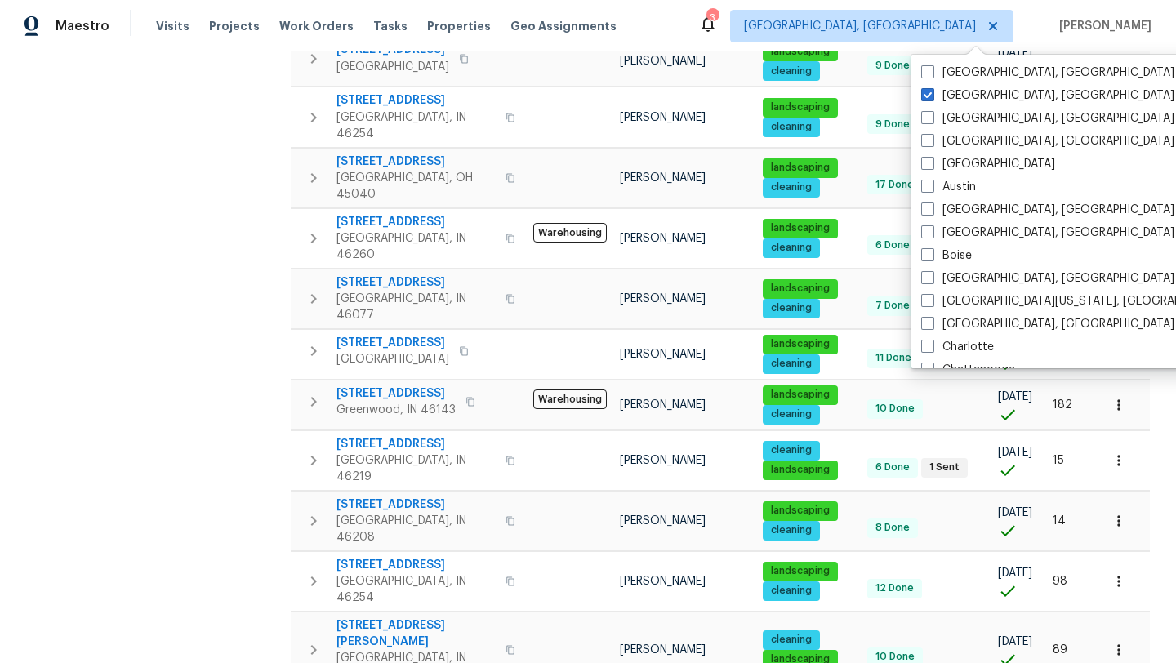
click at [674, 29] on div "Maestro Visits Projects Work Orders Tasks Properties Geo Assignments 3 Cincinna…" at bounding box center [588, 25] width 1176 height 51
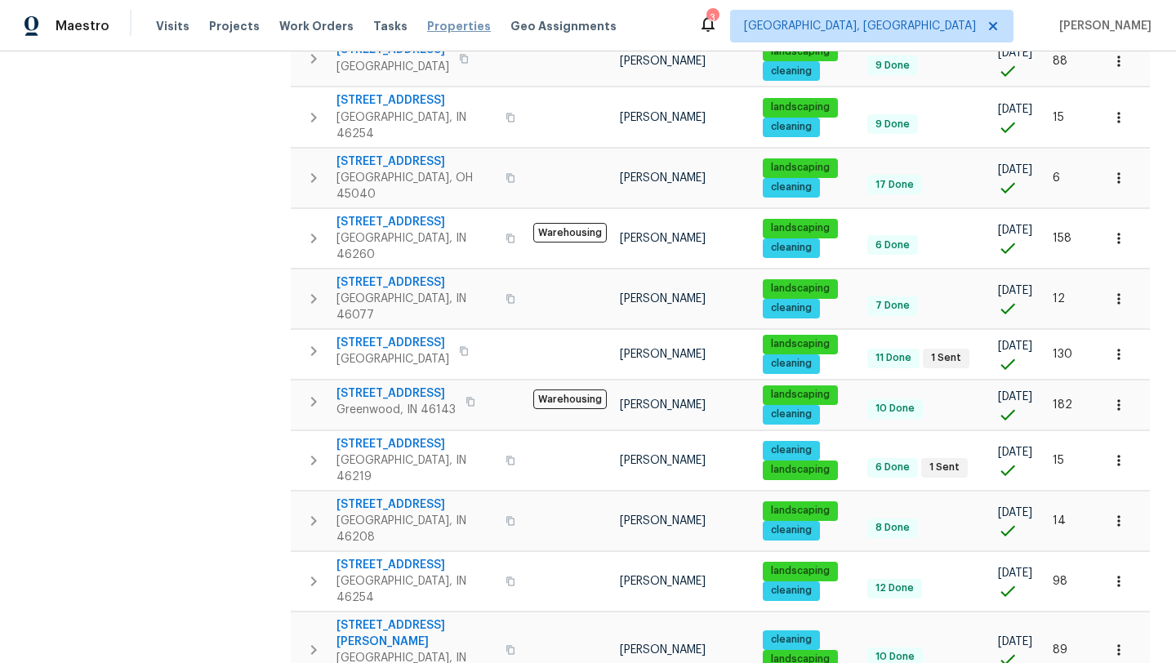
click at [456, 19] on span "Properties" at bounding box center [459, 26] width 64 height 16
click at [332, 24] on span "Work Orders" at bounding box center [316, 26] width 74 height 16
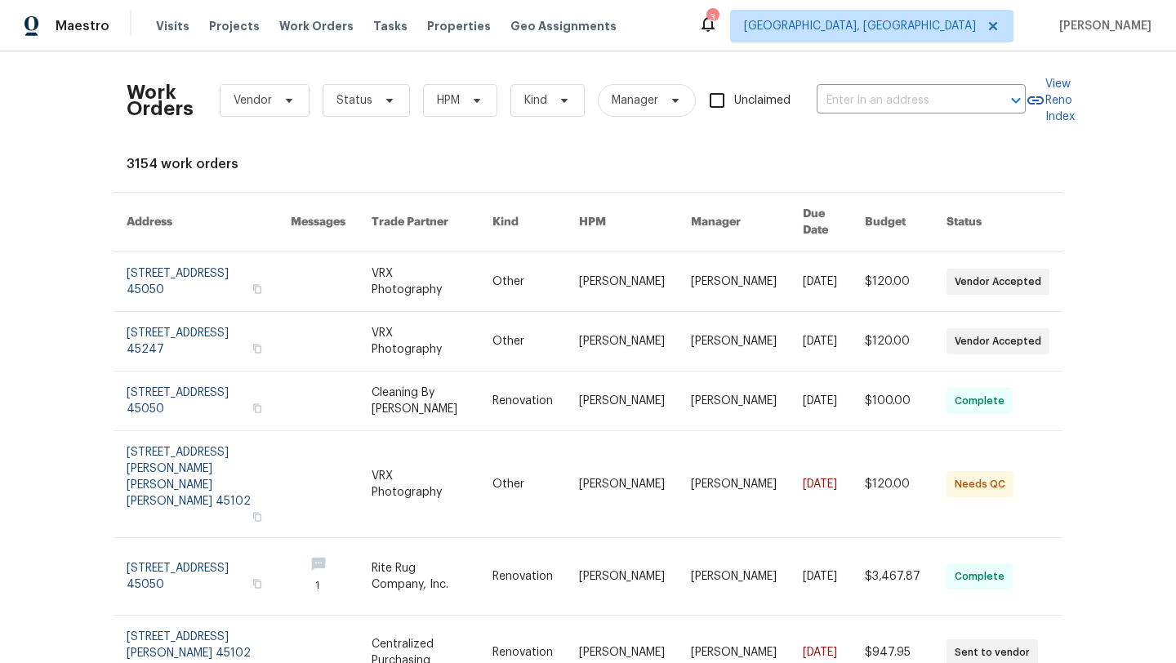
click at [0, 248] on div "Work Orders Vendor Status HPM Kind Manager Unclaimed ​ View Reno Index 3154 wor…" at bounding box center [588, 357] width 1176 height 612
click at [55, 158] on div "Work Orders Vendor Status HPM Kind Manager Unclaimed ​ View Reno Index 3154 wor…" at bounding box center [588, 357] width 1176 height 612
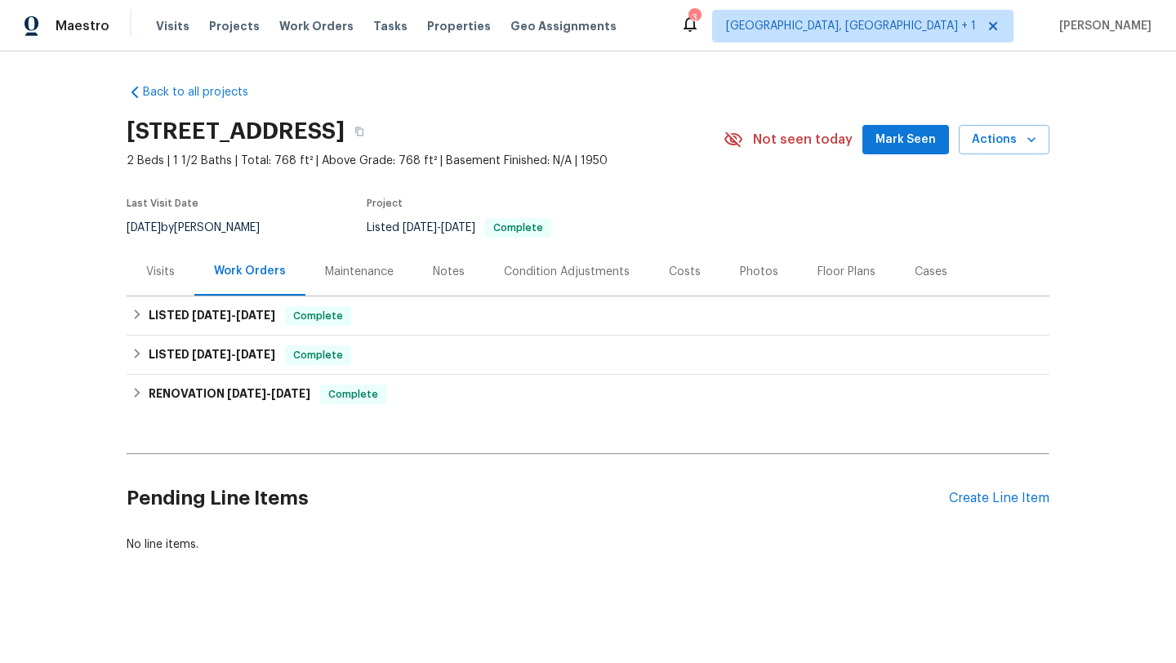
click at [754, 273] on div "Photos" at bounding box center [759, 272] width 38 height 16
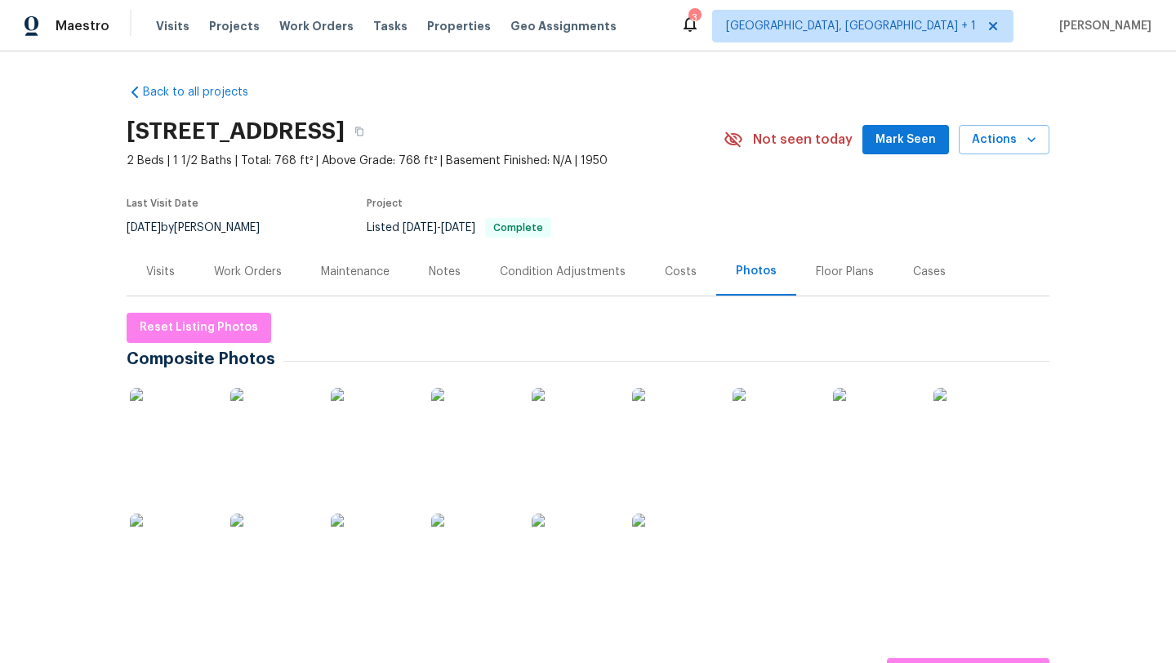
click at [186, 438] on img at bounding box center [171, 429] width 82 height 82
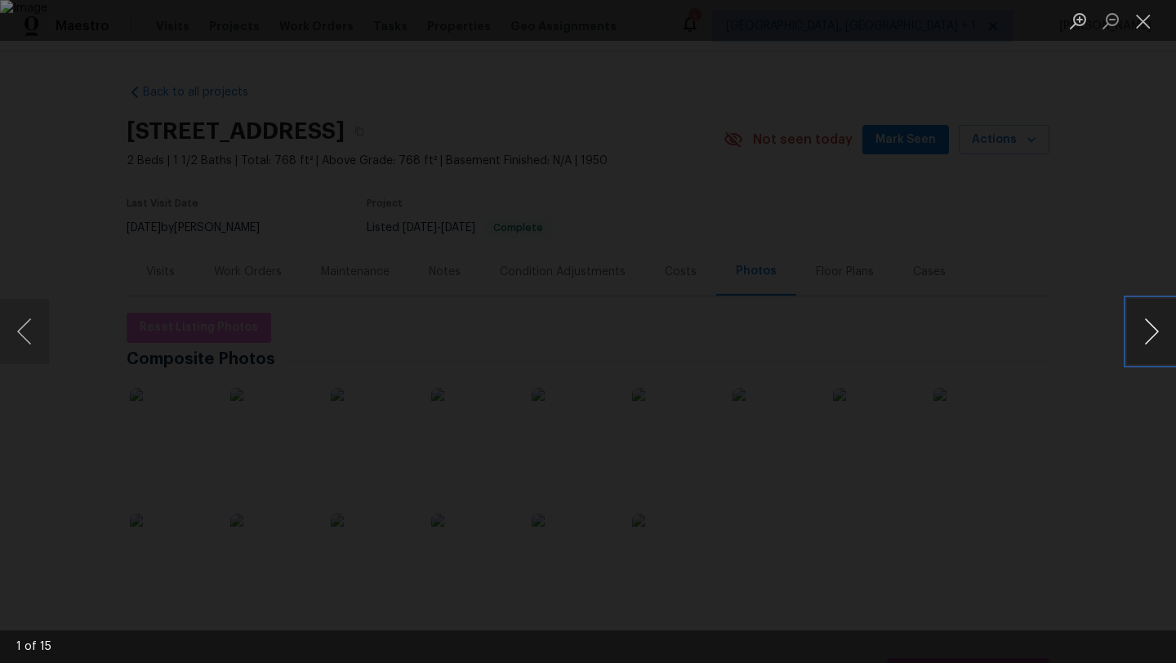
click at [1151, 345] on button "Next image" at bounding box center [1151, 331] width 49 height 65
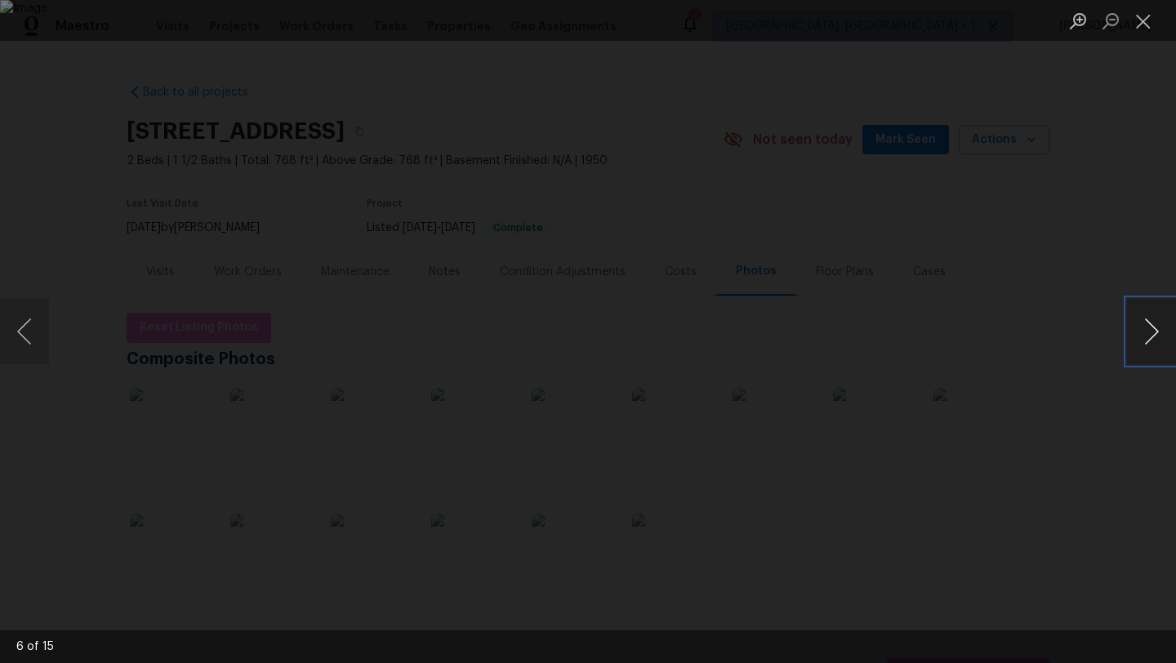
click at [1151, 345] on button "Next image" at bounding box center [1151, 331] width 49 height 65
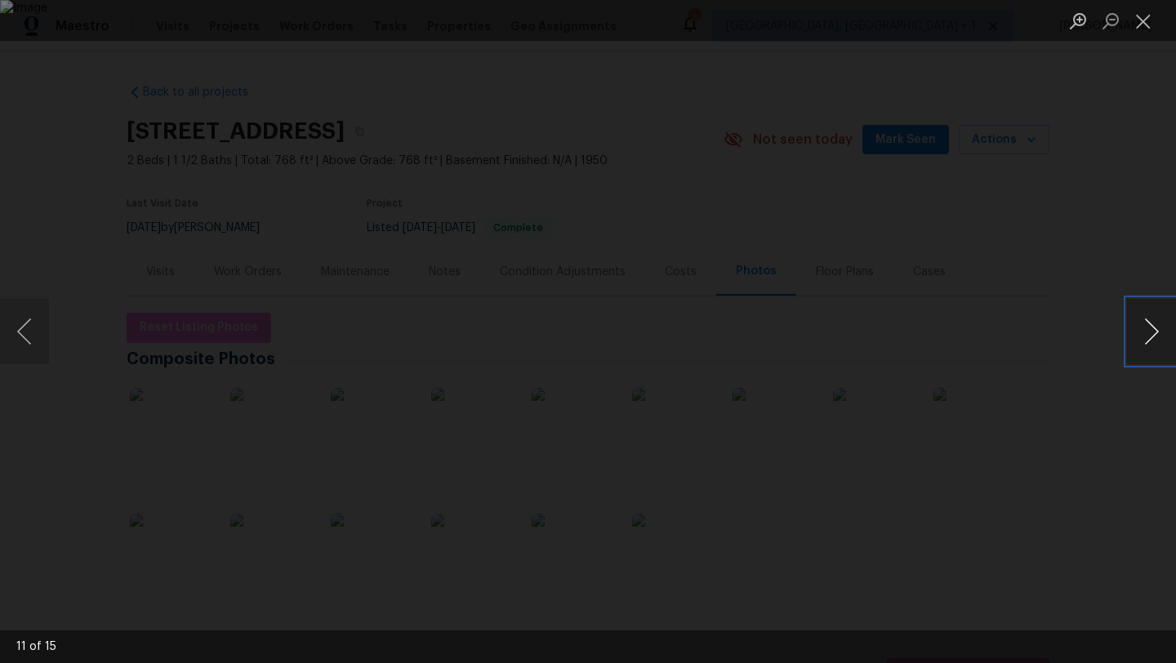
click at [1151, 345] on button "Next image" at bounding box center [1151, 331] width 49 height 65
click at [1146, 341] on button "Next image" at bounding box center [1151, 331] width 49 height 65
click at [1146, 19] on button "Close lightbox" at bounding box center [1143, 21] width 33 height 29
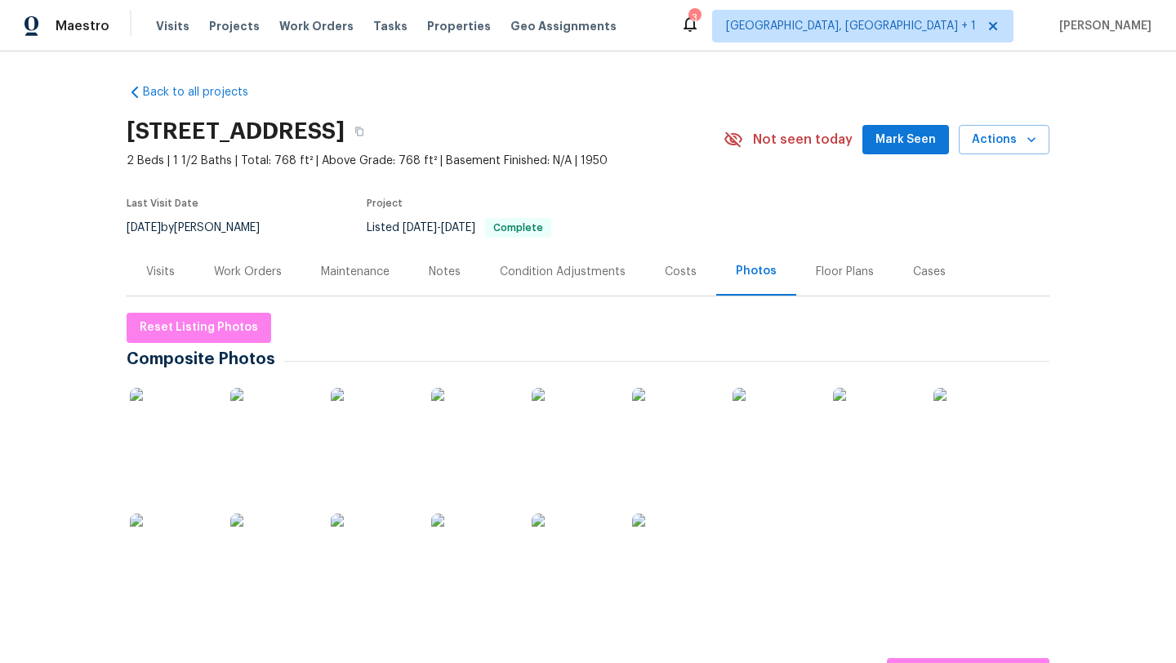
click at [442, 282] on div "Notes" at bounding box center [444, 271] width 71 height 48
